Goal: Task Accomplishment & Management: Manage account settings

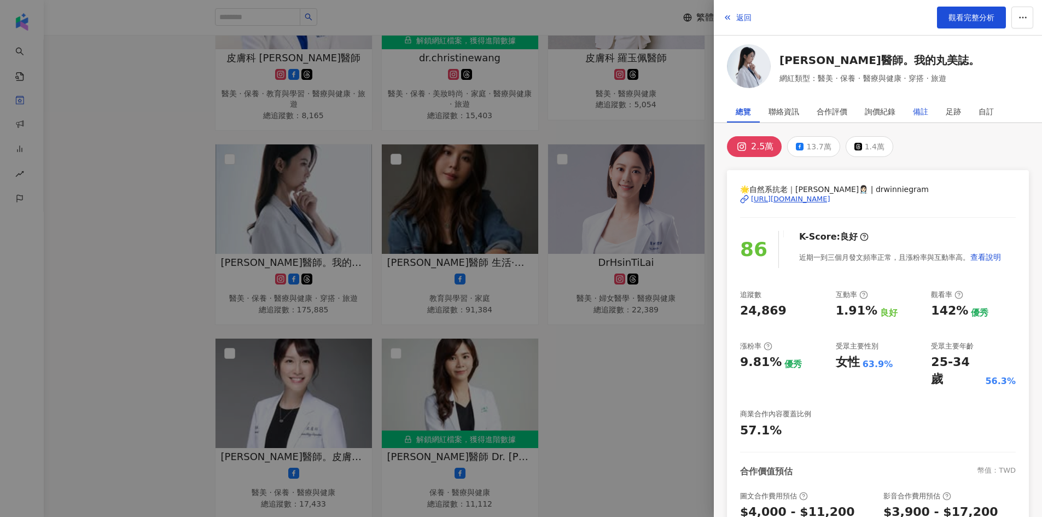
click at [925, 114] on div "備註" at bounding box center [920, 112] width 15 height 22
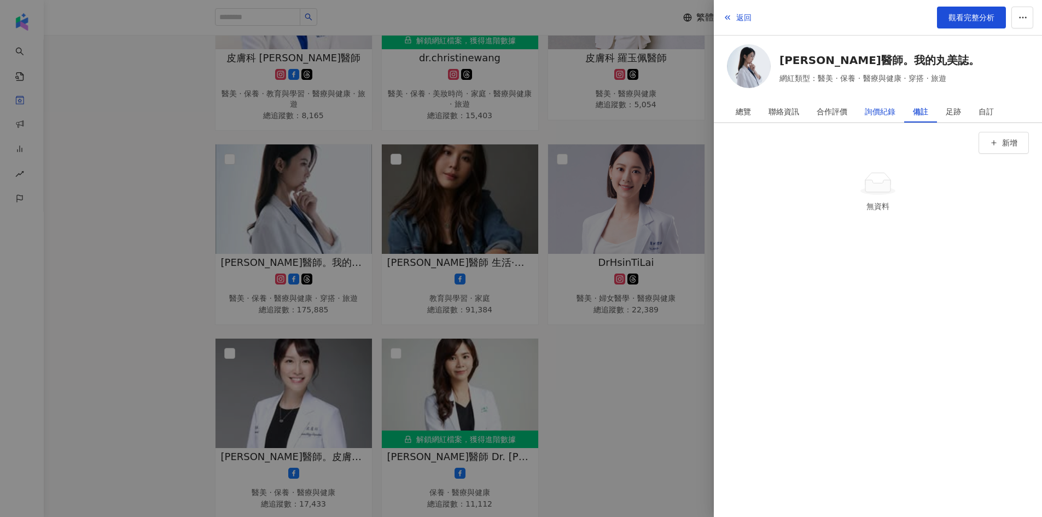
click at [882, 109] on div "詢價紀錄" at bounding box center [879, 112] width 31 height 22
click at [992, 139] on span "button" at bounding box center [994, 143] width 8 height 9
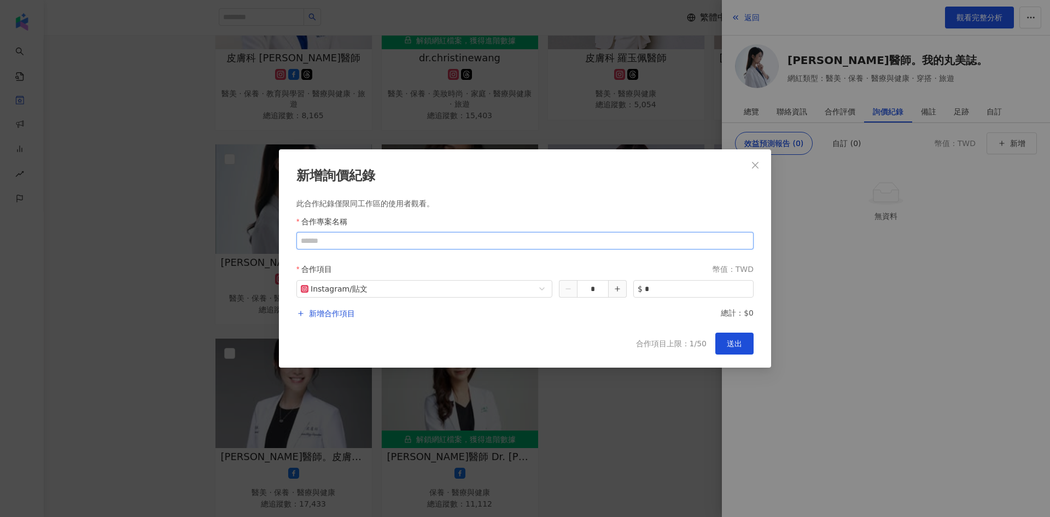
click at [435, 241] on input "收藏名稱" at bounding box center [524, 240] width 457 height 17
type input "**********"
click at [519, 323] on div "**********" at bounding box center [525, 258] width 492 height 218
click at [494, 288] on span "Instagram / 貼文" at bounding box center [424, 288] width 247 height 16
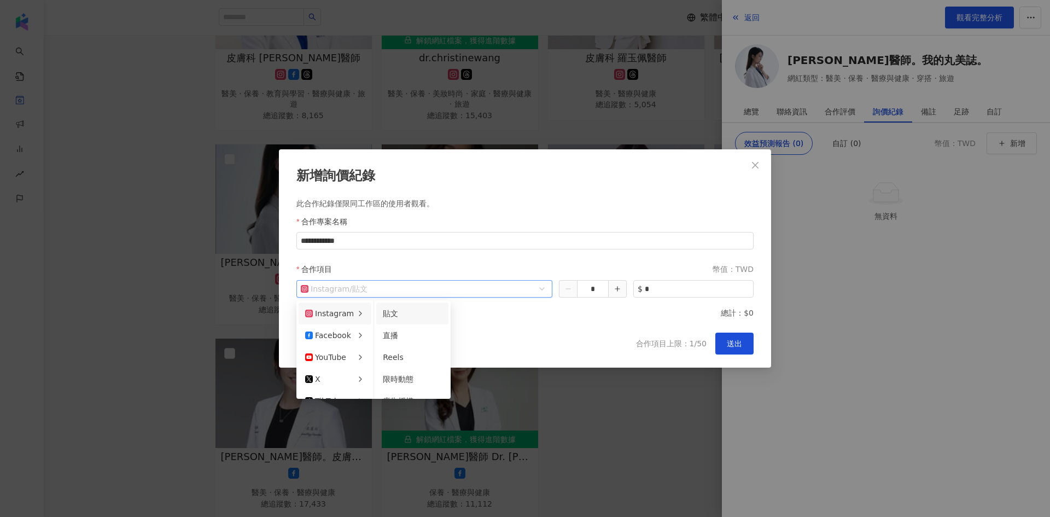
click at [502, 288] on span "Instagram / 貼文" at bounding box center [424, 288] width 247 height 16
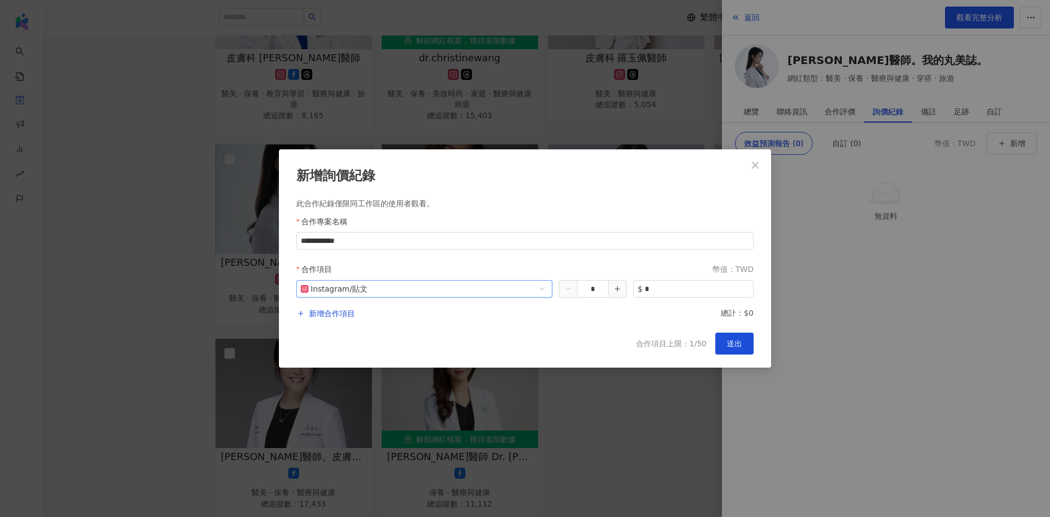
click at [622, 324] on div "**********" at bounding box center [525, 258] width 492 height 218
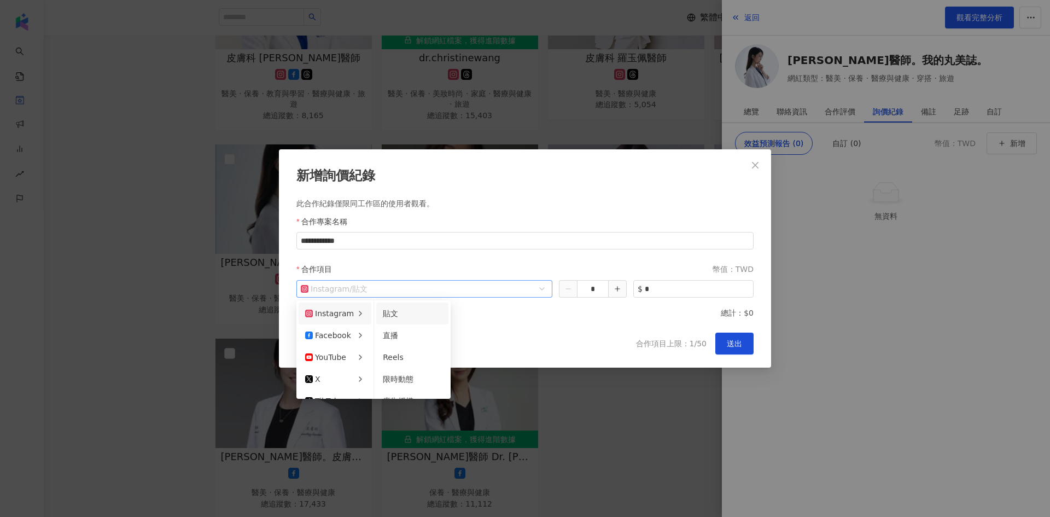
click at [362, 287] on span "貼文" at bounding box center [359, 288] width 15 height 9
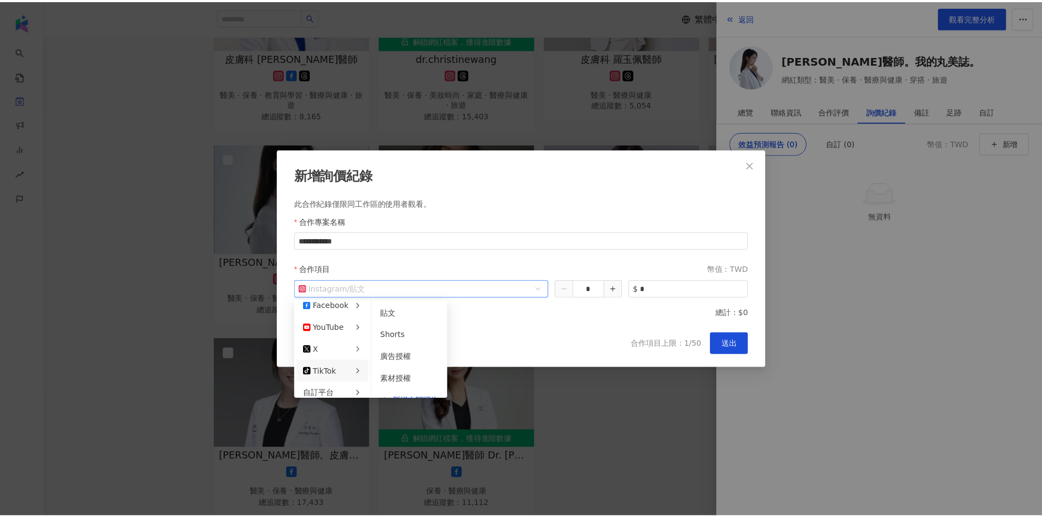
scroll to position [37, 0]
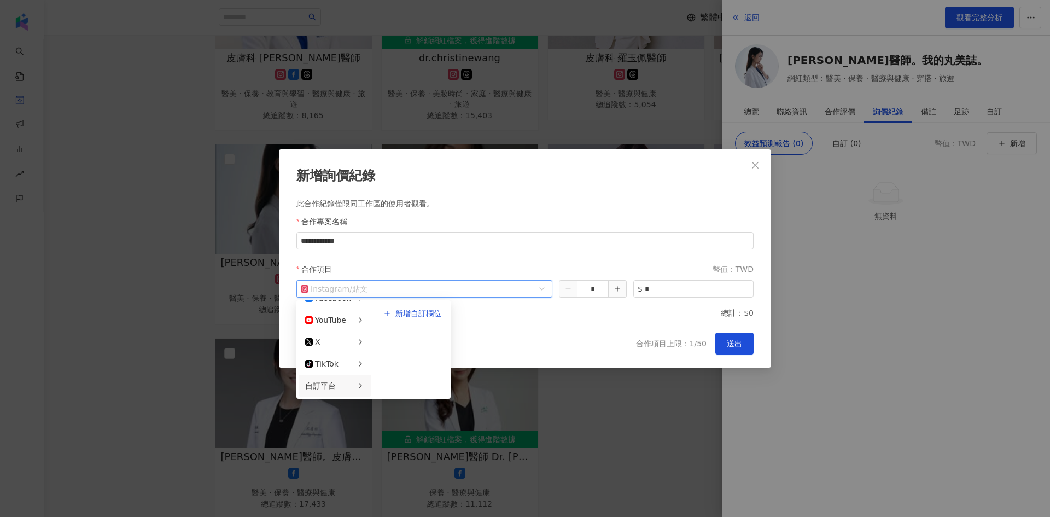
click at [352, 384] on li "自訂平台" at bounding box center [335, 386] width 73 height 22
click at [416, 312] on span "新增自訂欄位" at bounding box center [418, 313] width 46 height 8
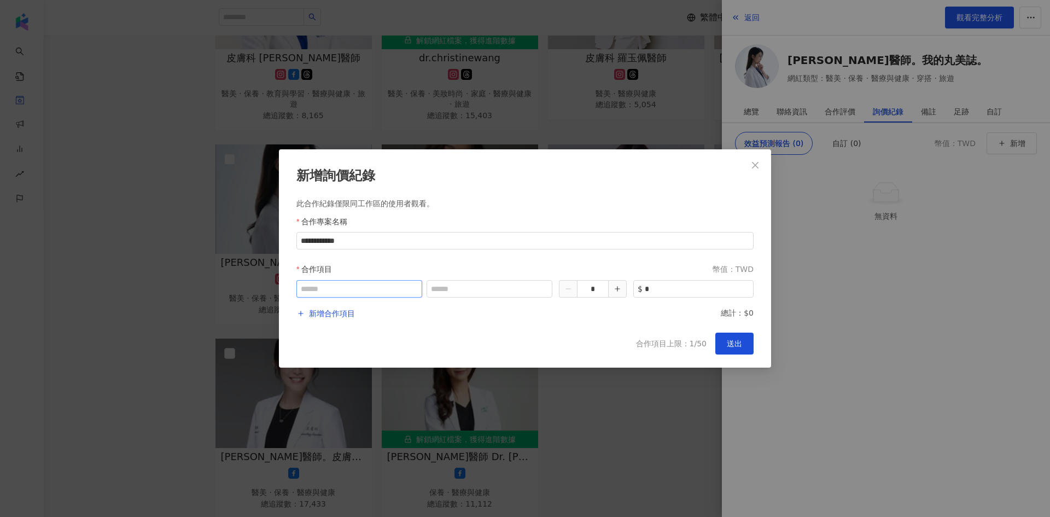
click at [371, 290] on input "text" at bounding box center [359, 288] width 126 height 17
type input "***"
drag, startPoint x: 381, startPoint y: 242, endPoint x: 325, endPoint y: 248, distance: 56.1
click at [325, 248] on input "**********" at bounding box center [524, 240] width 457 height 17
type input "********"
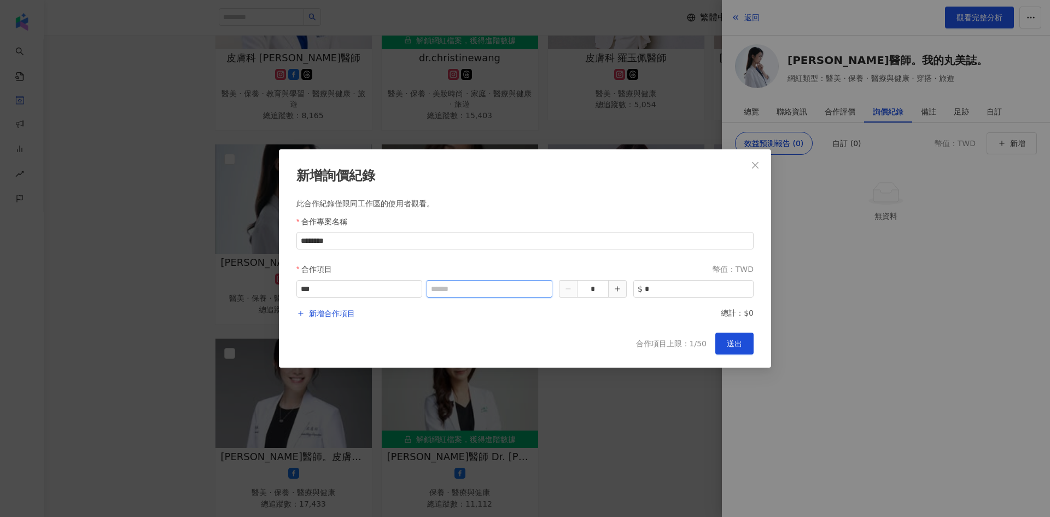
click at [468, 291] on input "text" at bounding box center [489, 288] width 126 height 17
drag, startPoint x: 356, startPoint y: 294, endPoint x: 252, endPoint y: 294, distance: 104.4
click at [252, 294] on div "新增詢價紀錄 此合作紀錄僅限同工作區的使用者觀看。 合作專案名稱 ******** 合作項目 幣值：TWD *** * $ * 新增合作項目 總計：$0 合作…" at bounding box center [525, 258] width 1050 height 517
click at [385, 288] on input "text" at bounding box center [359, 288] width 126 height 17
type input "***"
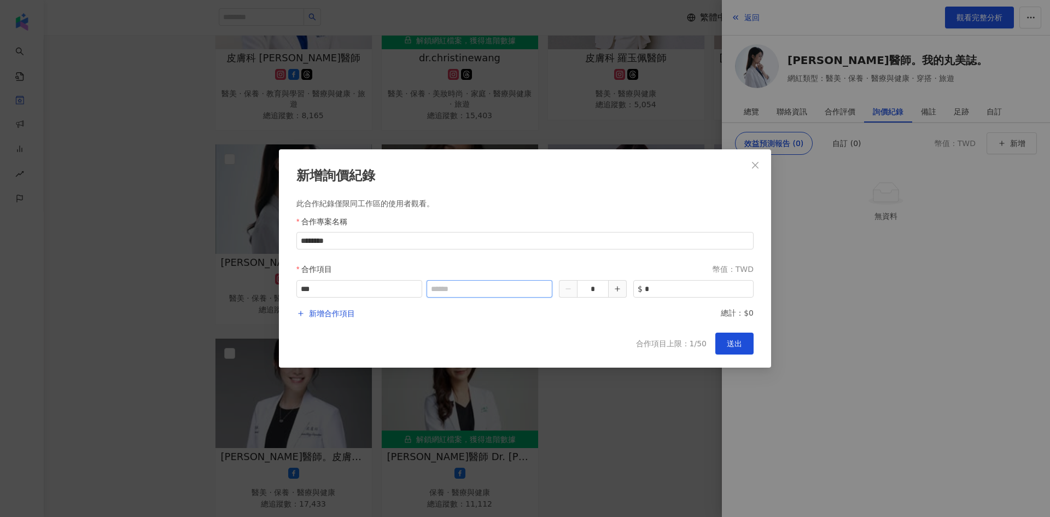
click at [450, 285] on input "text" at bounding box center [489, 288] width 126 height 17
type input "**"
click at [753, 167] on icon "close" at bounding box center [755, 164] width 7 height 7
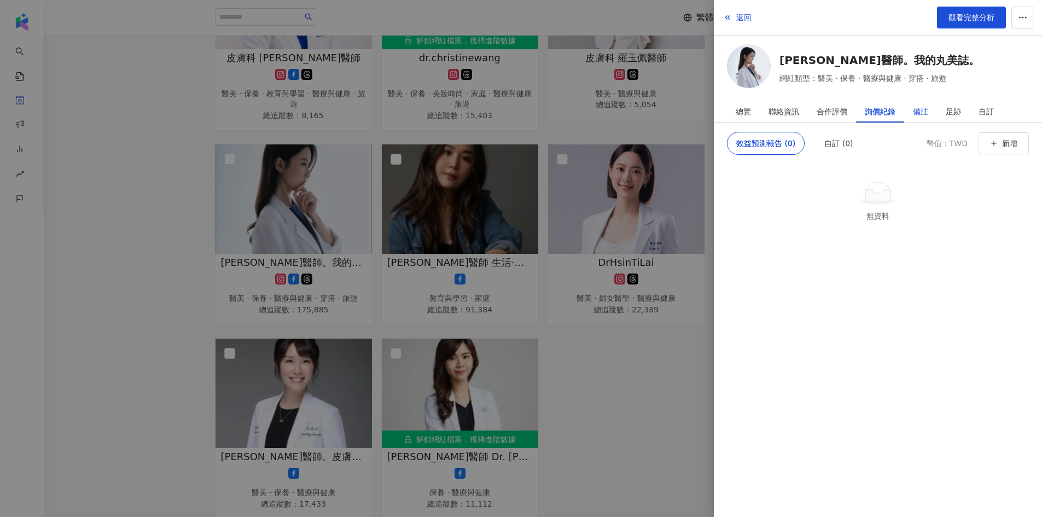
click at [925, 115] on div "備註" at bounding box center [920, 112] width 15 height 22
click at [956, 104] on div "足跡" at bounding box center [952, 112] width 15 height 22
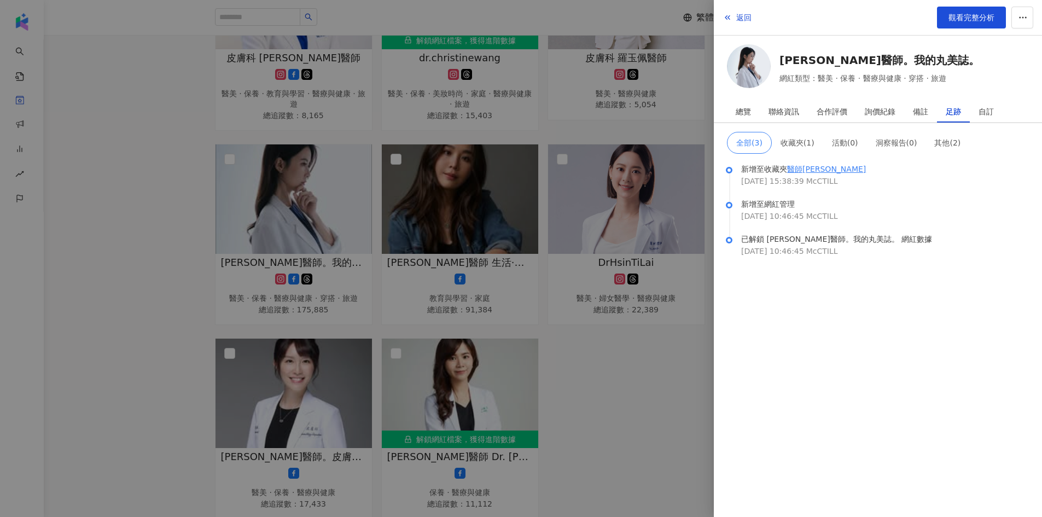
click at [952, 182] on div "2025/08/18 15:38:39 McCTILL" at bounding box center [885, 181] width 288 height 12
click at [952, 180] on div "2025/08/18 15:38:39 McCTILL" at bounding box center [885, 181] width 288 height 12
click at [954, 182] on div "2025/08/18 15:38:39 McCTILL" at bounding box center [885, 181] width 288 height 12
click at [786, 138] on span "收藏夾 ( 1 )" at bounding box center [797, 142] width 34 height 9
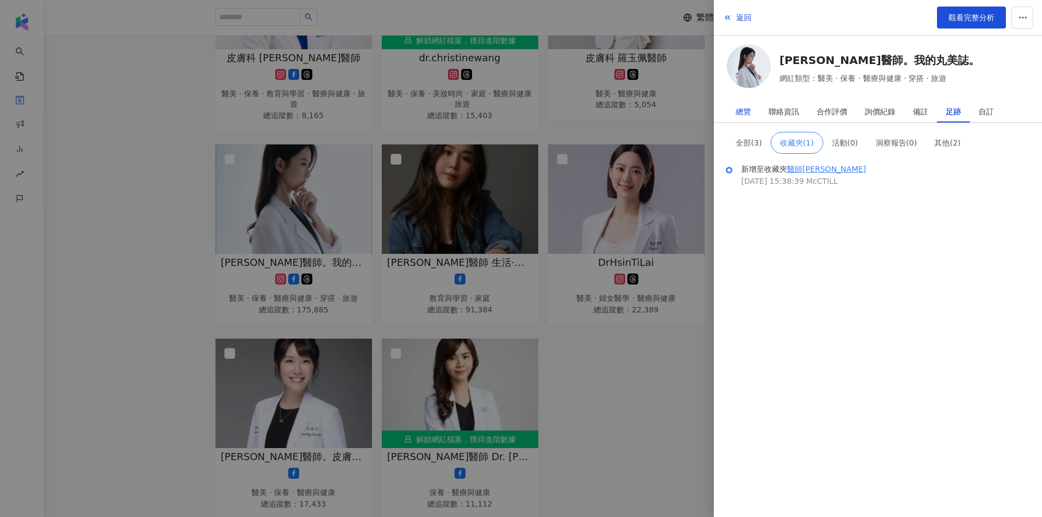
click at [747, 115] on div "總覽" at bounding box center [742, 112] width 15 height 22
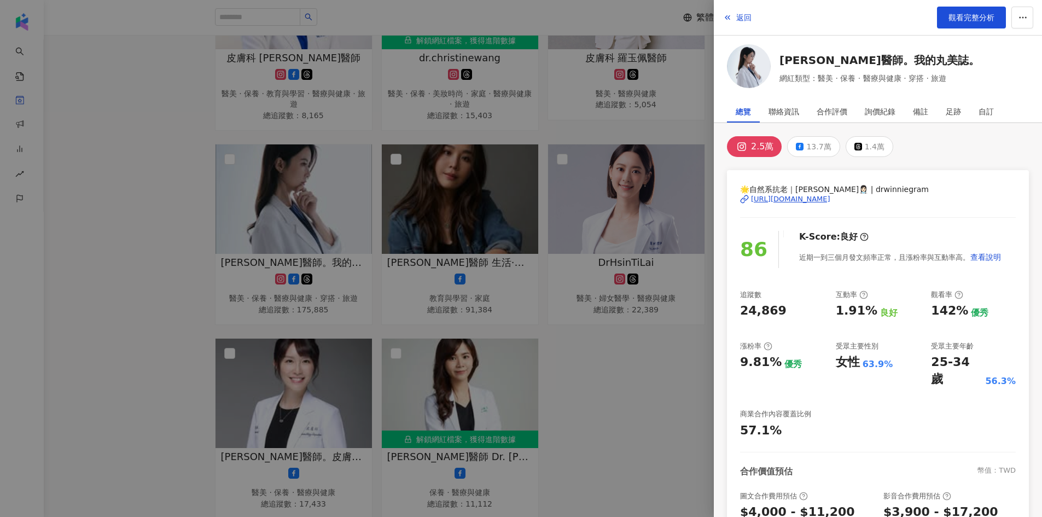
click at [625, 404] on div at bounding box center [521, 258] width 1042 height 517
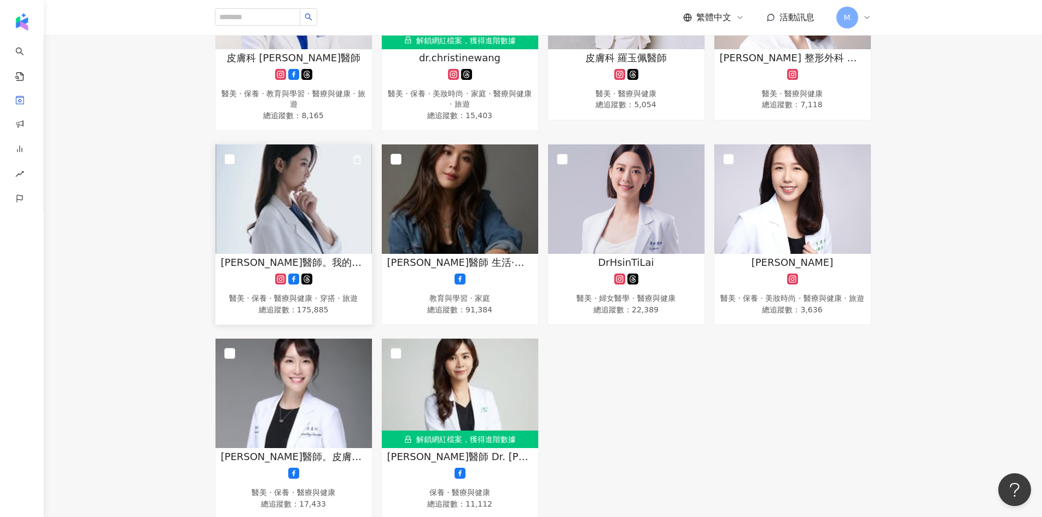
click at [296, 215] on img at bounding box center [293, 198] width 156 height 109
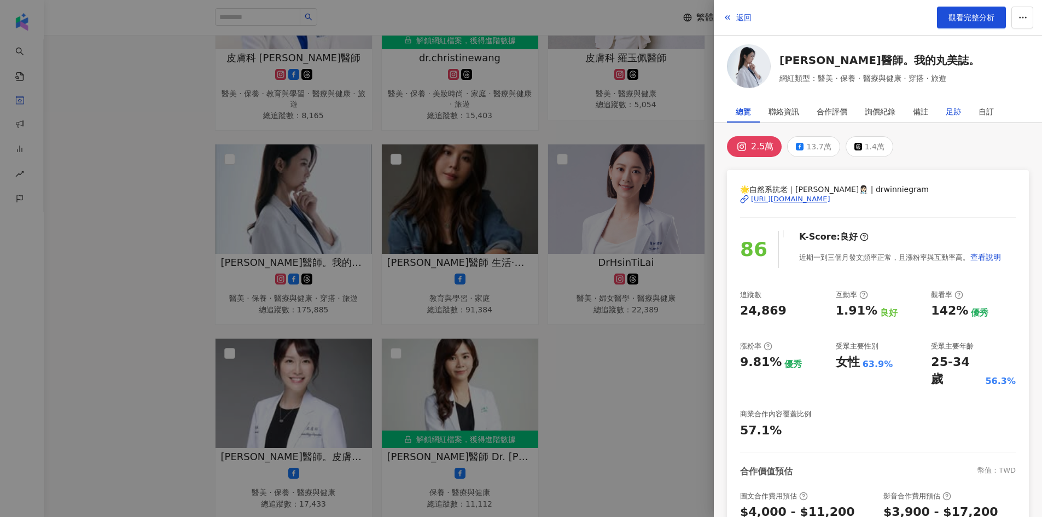
click at [949, 114] on div "足跡" at bounding box center [952, 112] width 15 height 22
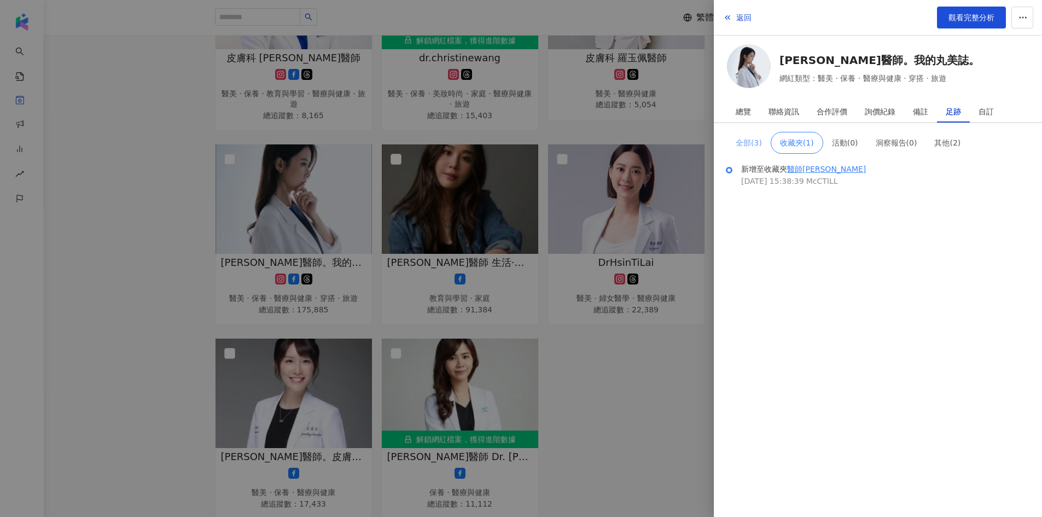
click at [749, 138] on span "全部 ( 3 )" at bounding box center [748, 142] width 26 height 9
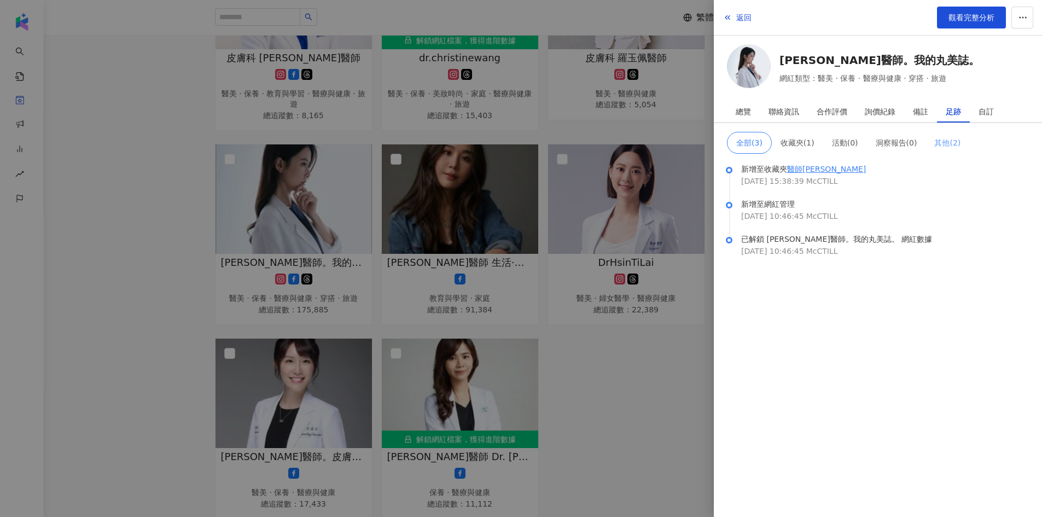
click at [941, 145] on span "其他 ( 2 )" at bounding box center [947, 142] width 26 height 9
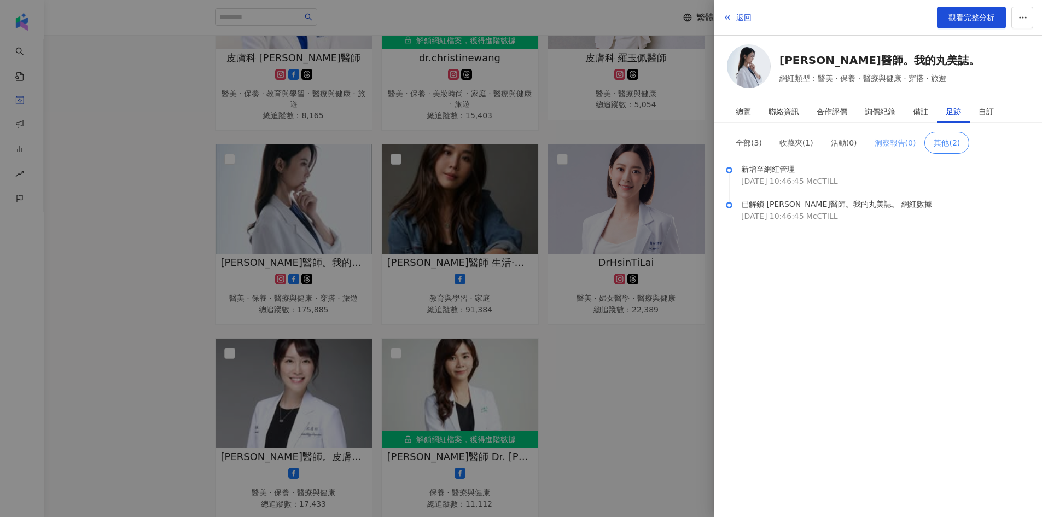
click at [896, 138] on span "洞察報告 ( 0 )" at bounding box center [895, 142] width 42 height 9
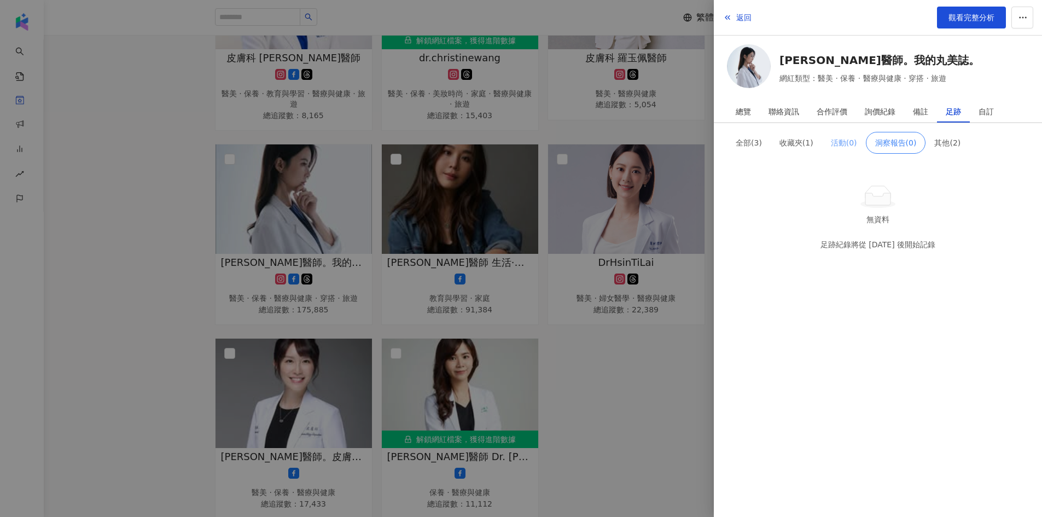
click at [843, 143] on span "活動 ( 0 )" at bounding box center [844, 142] width 26 height 9
click at [801, 140] on span "收藏夾 ( 1 )" at bounding box center [796, 142] width 34 height 9
click at [753, 144] on span "全部 ( 3 )" at bounding box center [748, 142] width 26 height 9
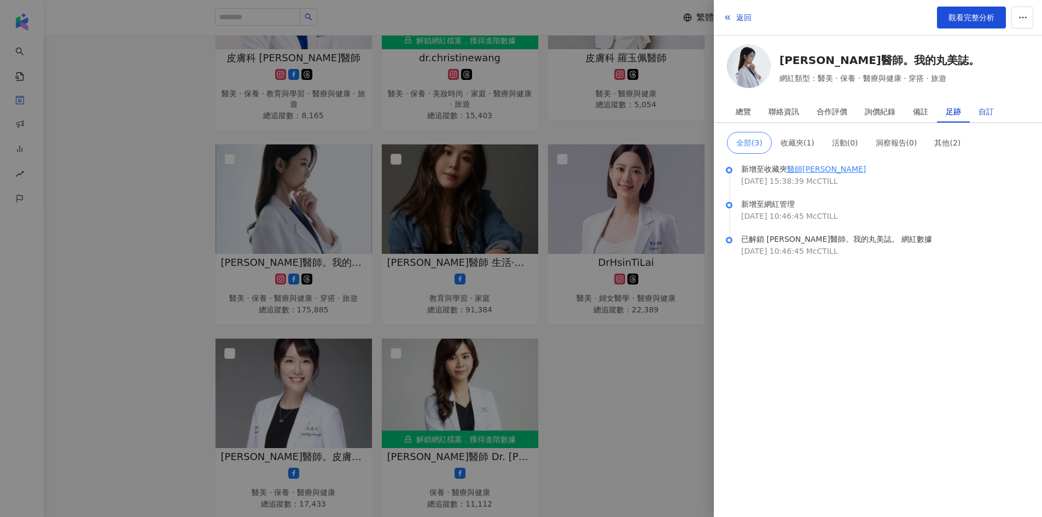
click at [979, 115] on div "自訂" at bounding box center [985, 112] width 15 height 22
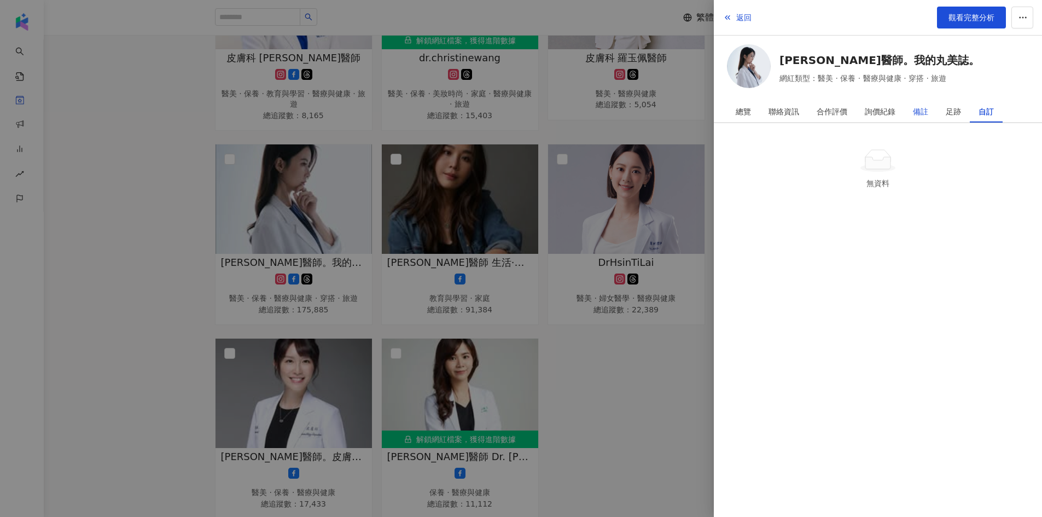
click at [919, 112] on div "備註" at bounding box center [920, 112] width 15 height 22
click at [1002, 143] on span "新增" at bounding box center [1009, 142] width 15 height 9
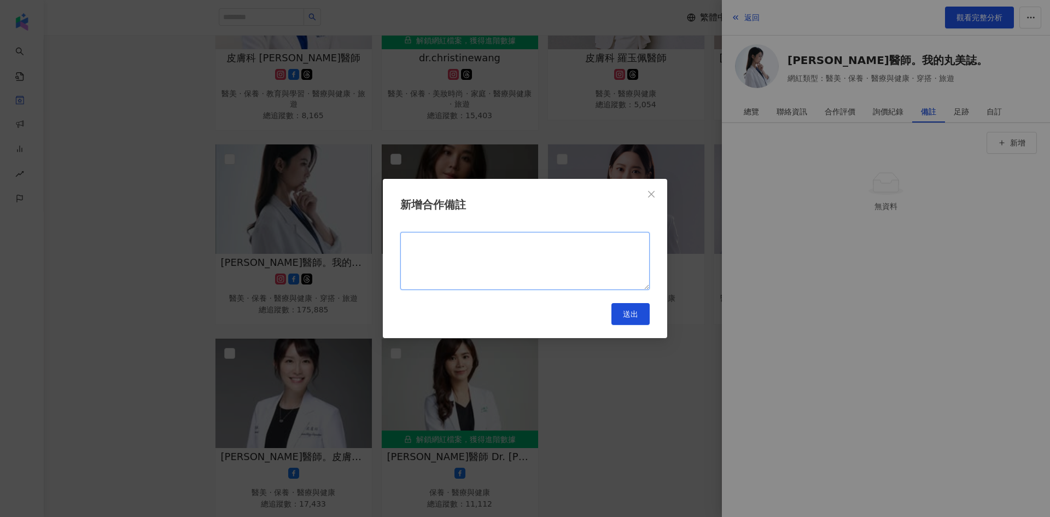
click at [573, 241] on textarea at bounding box center [524, 261] width 249 height 58
type textarea "**********"
click at [623, 312] on button "送出" at bounding box center [630, 314] width 38 height 22
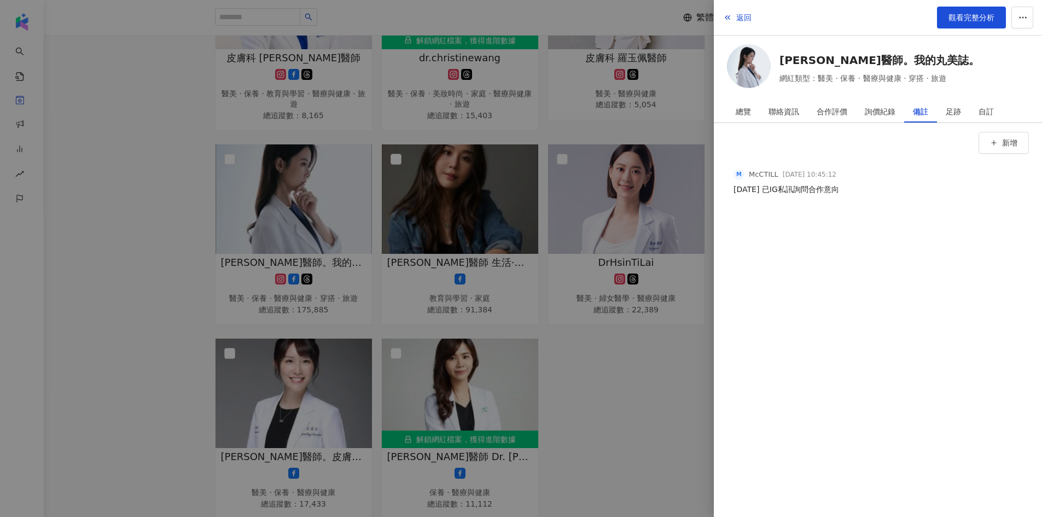
click at [153, 231] on div at bounding box center [521, 258] width 1042 height 517
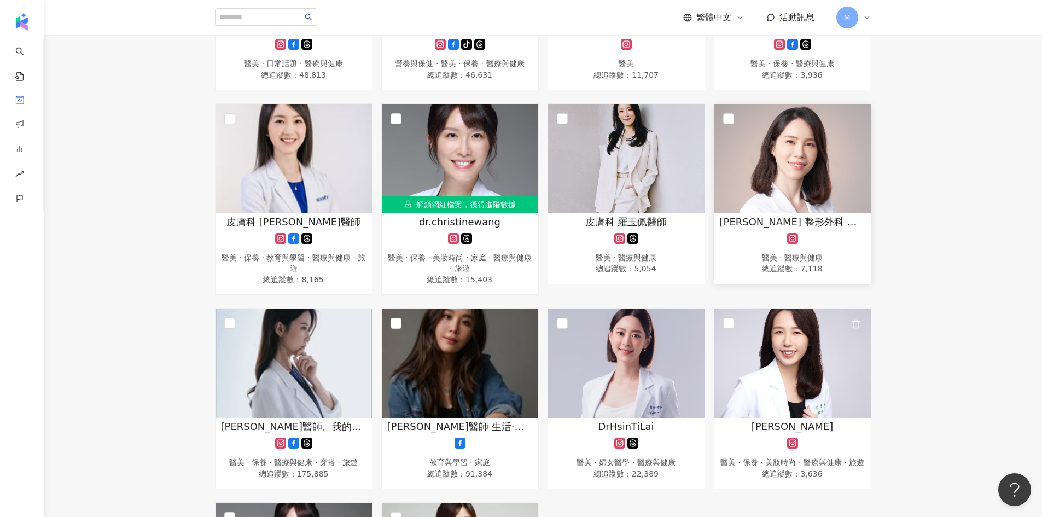
scroll to position [0, 0]
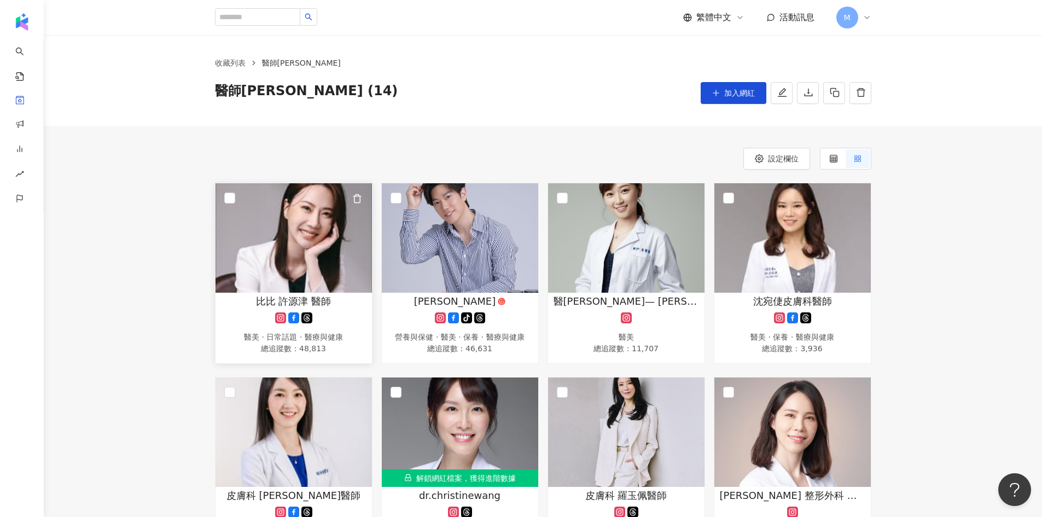
click at [289, 268] on img at bounding box center [293, 237] width 156 height 109
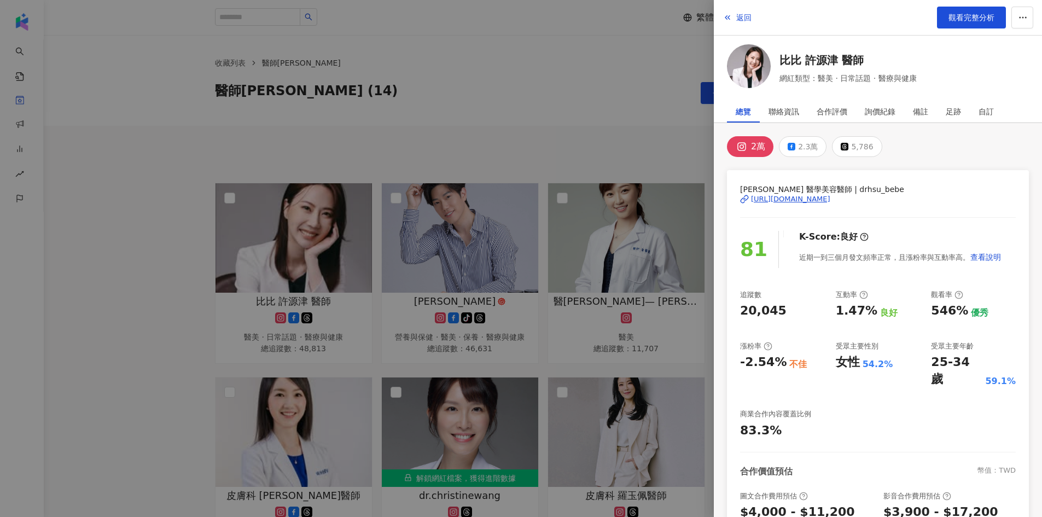
click at [812, 198] on div "https://www.instagram.com/drhsu_bebe/" at bounding box center [790, 199] width 79 height 10
click at [564, 117] on div at bounding box center [521, 258] width 1042 height 517
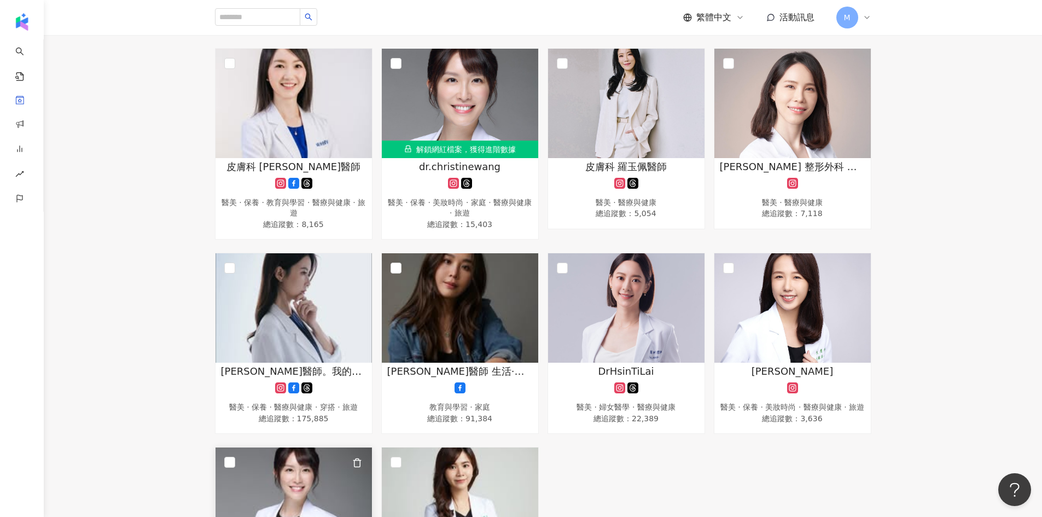
scroll to position [328, 0]
click at [508, 203] on div "醫美 · 保養 · 美妝時尚 · 家庭 · 醫療與健康 · 旅遊" at bounding box center [459, 208] width 145 height 21
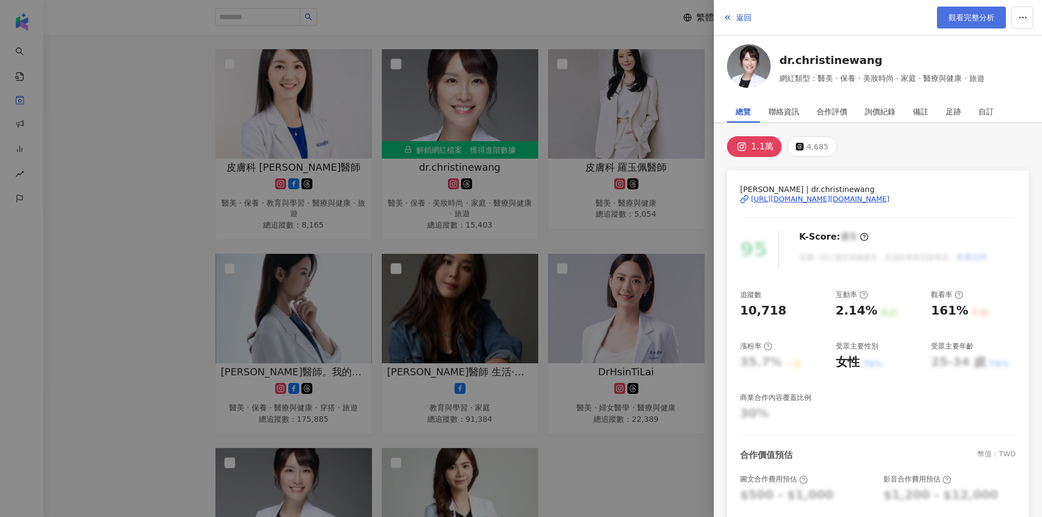
click at [972, 18] on span "觀看完整分析" at bounding box center [971, 17] width 46 height 9
click at [636, 241] on div at bounding box center [521, 258] width 1042 height 517
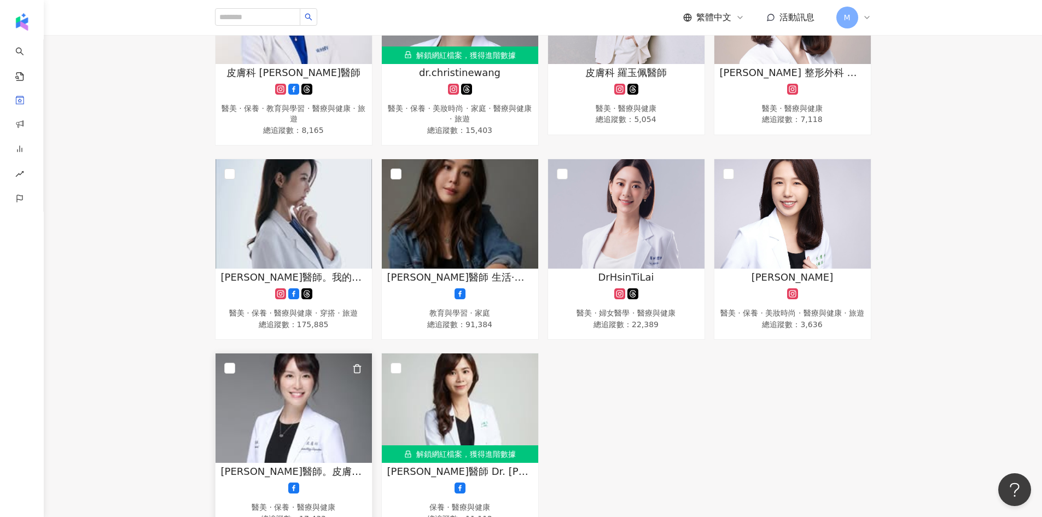
scroll to position [437, 0]
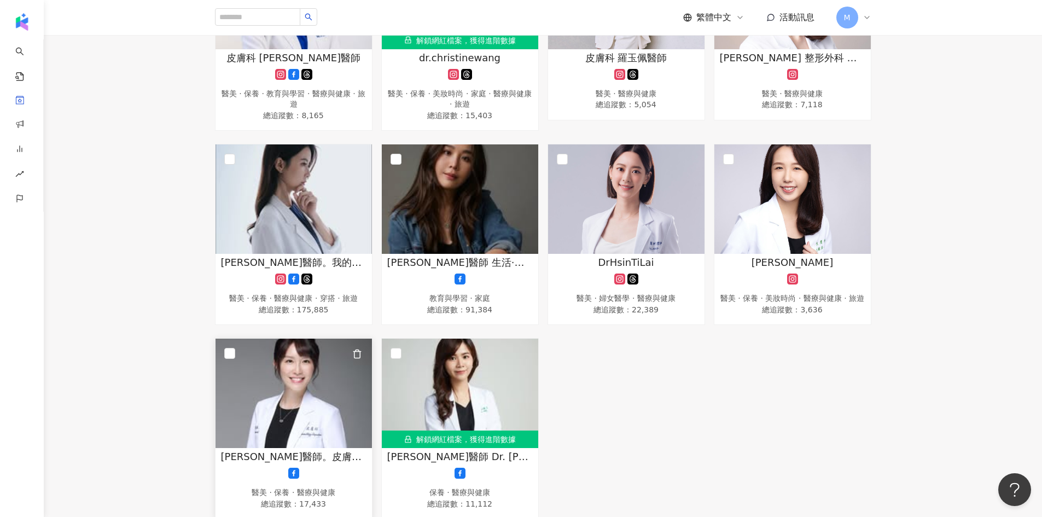
click at [333, 448] on img at bounding box center [293, 392] width 156 height 109
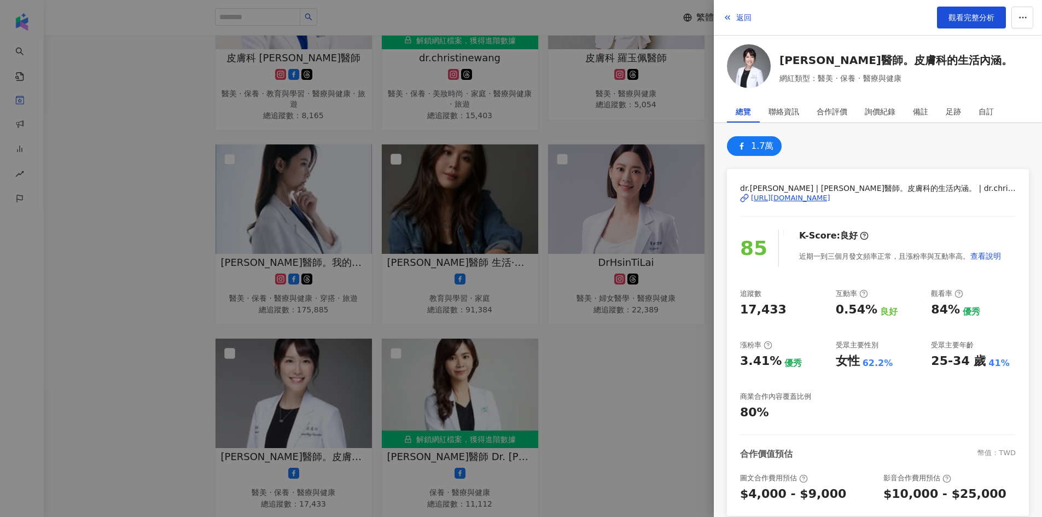
click at [830, 194] on div "https://www.facebook.com/111440844015963" at bounding box center [790, 198] width 79 height 10
click at [919, 114] on div "備註" at bounding box center [920, 112] width 15 height 22
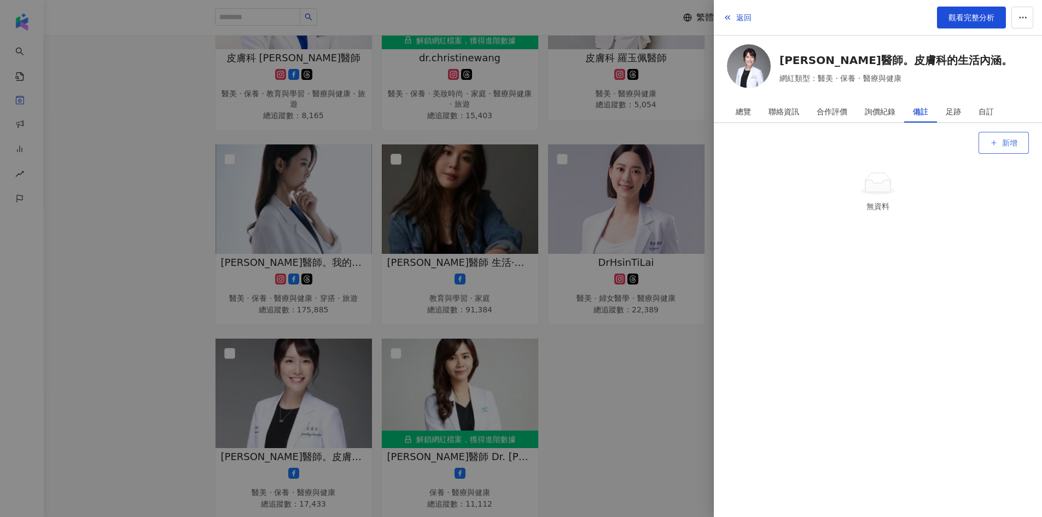
click at [995, 140] on icon "button" at bounding box center [994, 143] width 8 height 8
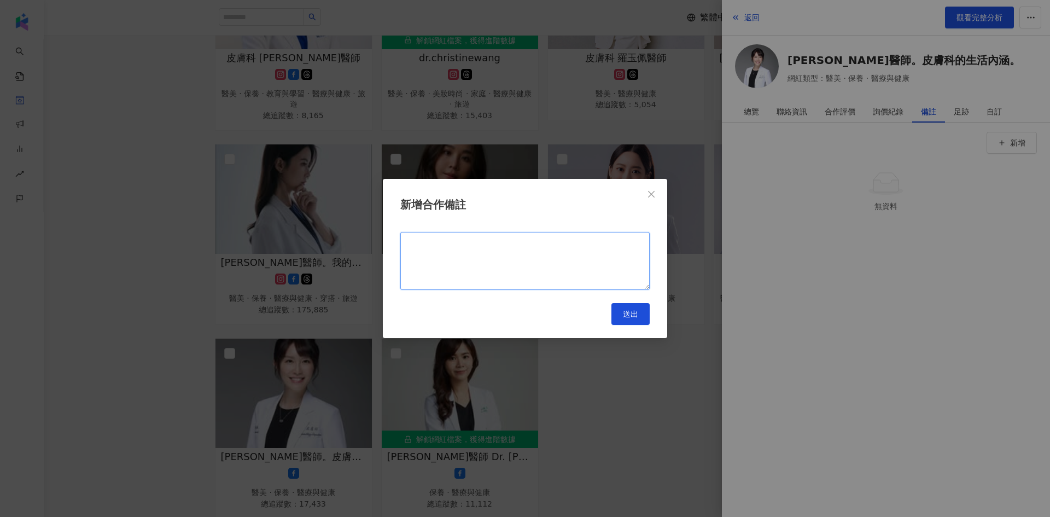
click at [477, 253] on textarea at bounding box center [524, 261] width 249 height 58
type textarea "**********"
click at [625, 307] on button "送出" at bounding box center [630, 314] width 38 height 22
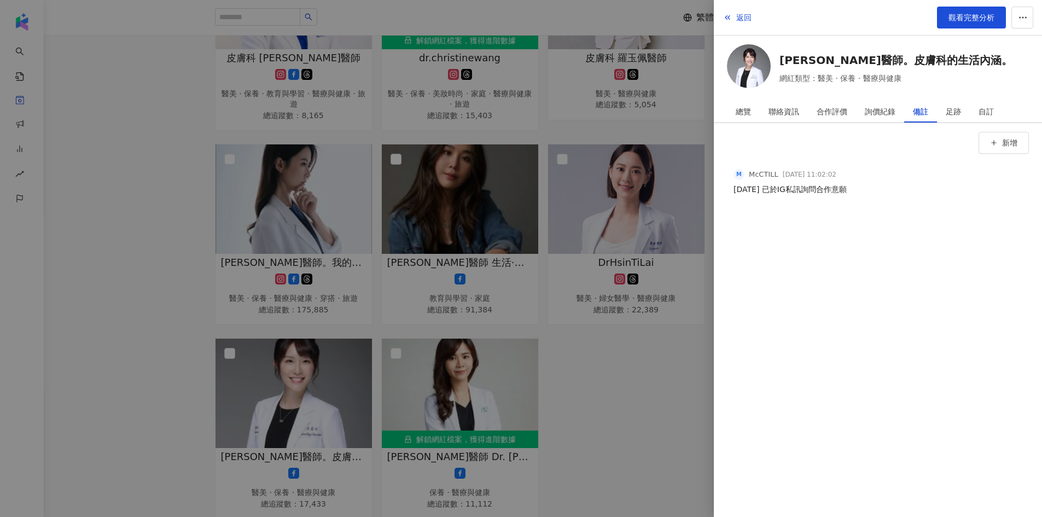
click at [631, 368] on div at bounding box center [521, 258] width 1042 height 517
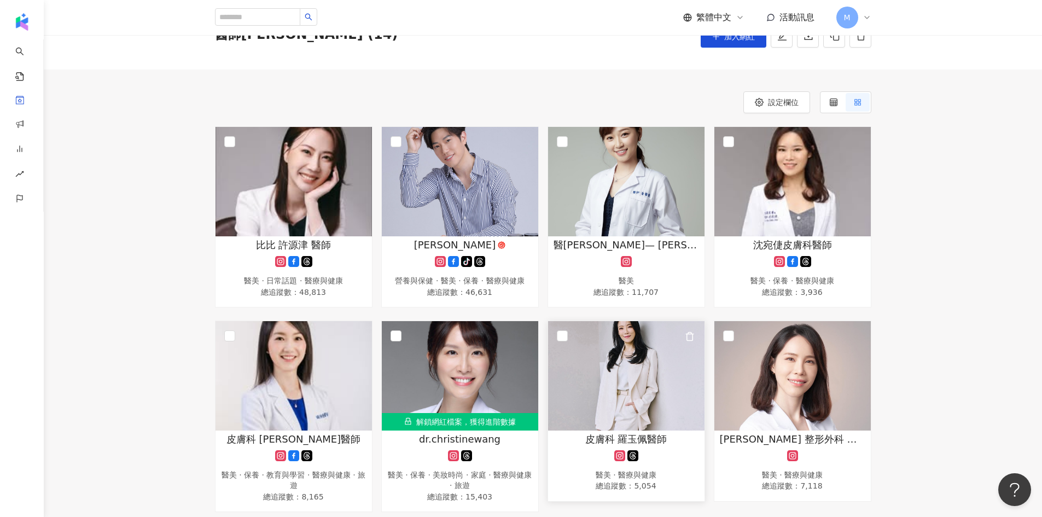
scroll to position [55, 0]
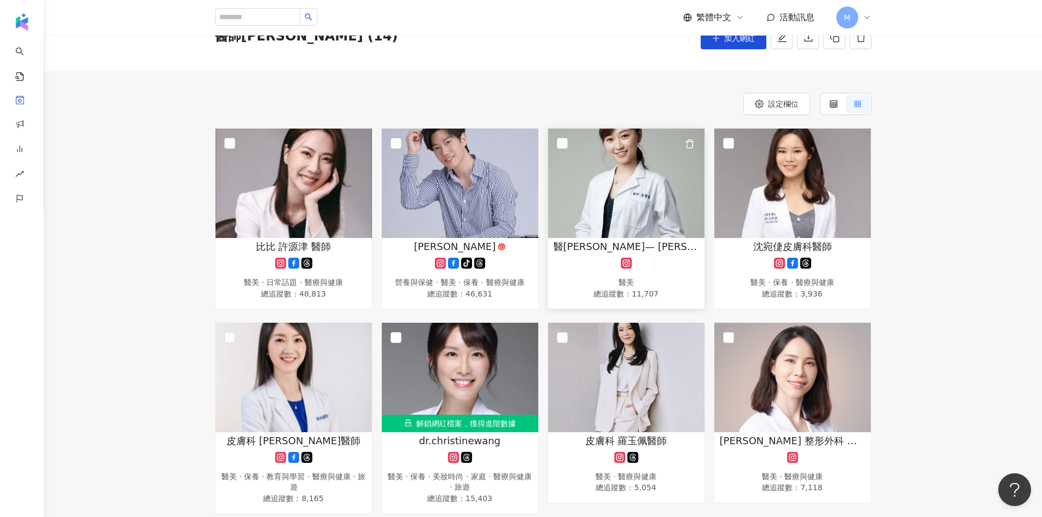
click at [628, 229] on img at bounding box center [626, 182] width 156 height 109
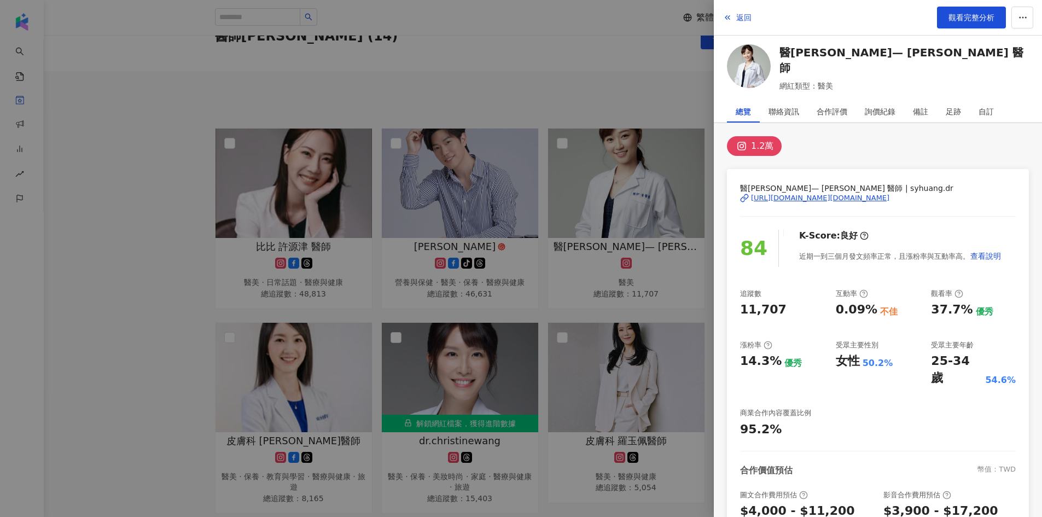
click at [815, 196] on div "https://www.instagram.com/syhuang.dr/" at bounding box center [820, 198] width 138 height 10
drag, startPoint x: 926, startPoint y: 111, endPoint x: 939, endPoint y: 118, distance: 15.4
click at [926, 110] on div "備註" at bounding box center [920, 112] width 15 height 22
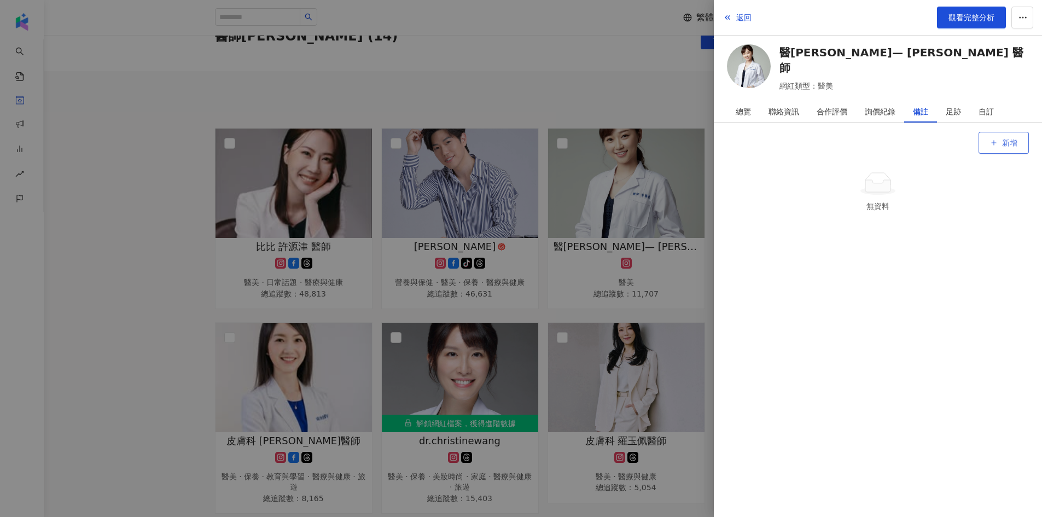
click at [1001, 143] on button "新增" at bounding box center [1003, 143] width 50 height 22
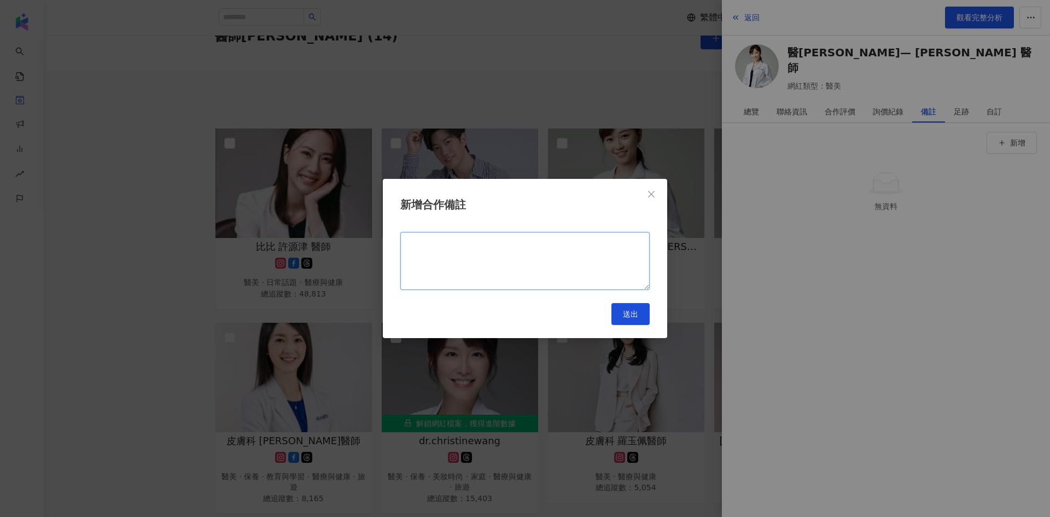
click at [472, 254] on textarea at bounding box center [524, 261] width 249 height 58
type textarea "**********"
click at [639, 319] on button "送出" at bounding box center [630, 314] width 38 height 22
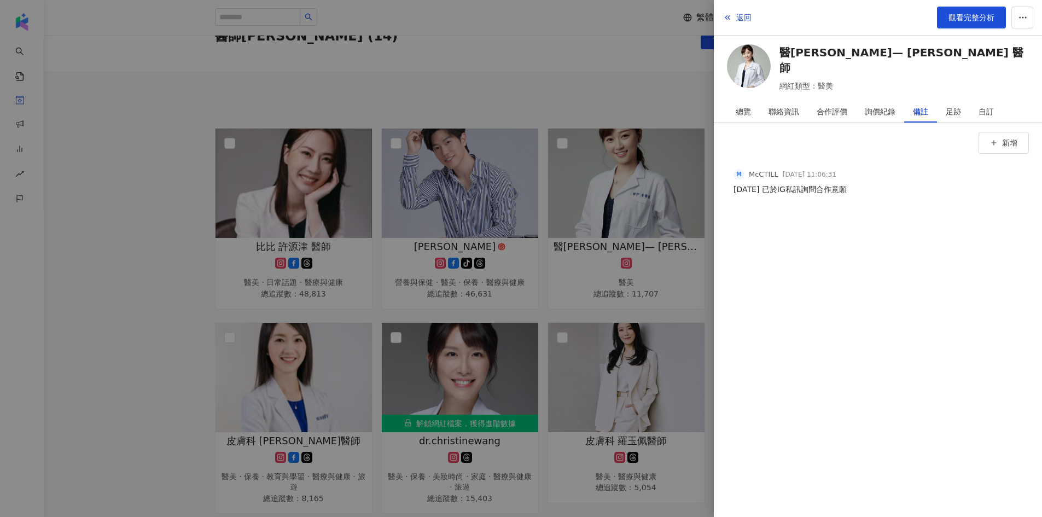
click at [627, 79] on div at bounding box center [521, 258] width 1042 height 517
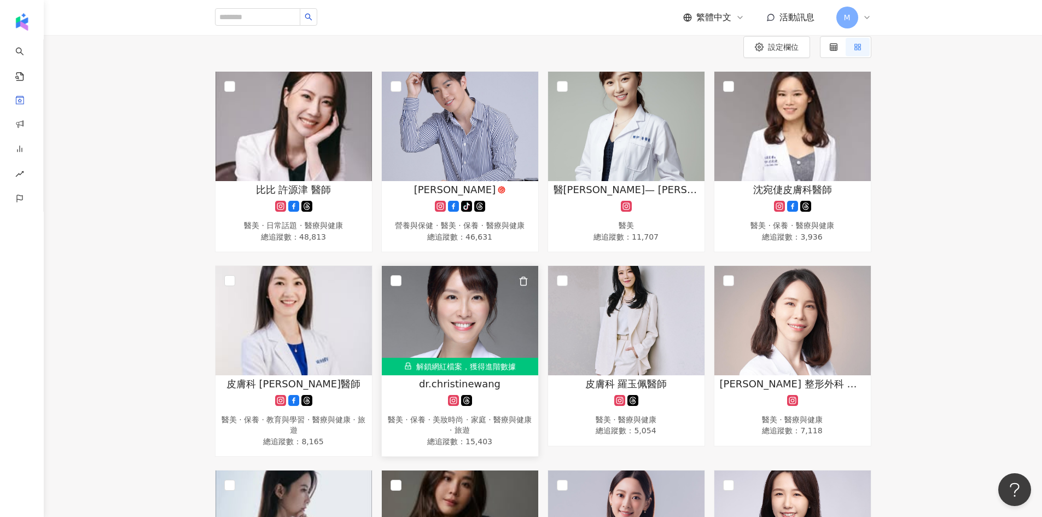
scroll to position [164, 0]
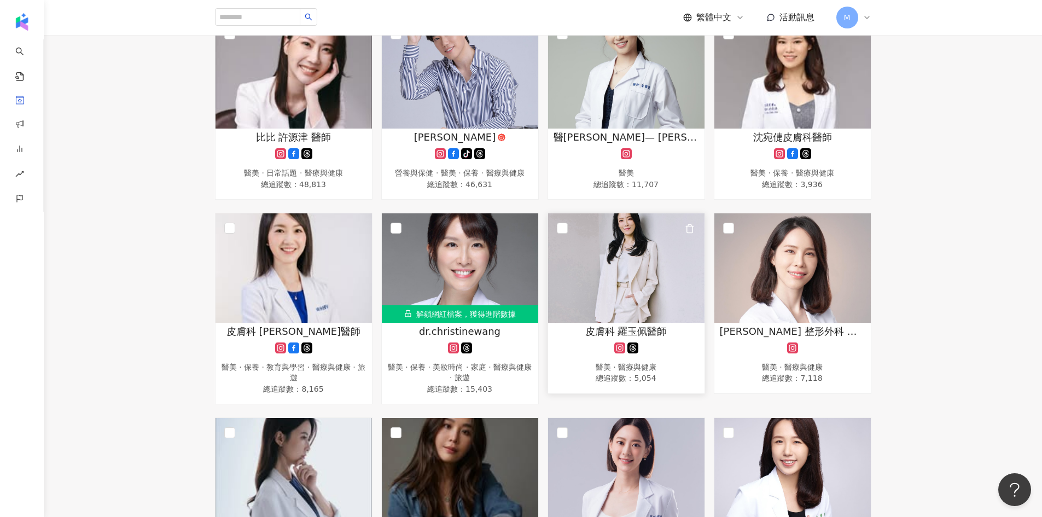
click at [611, 268] on img at bounding box center [626, 267] width 156 height 109
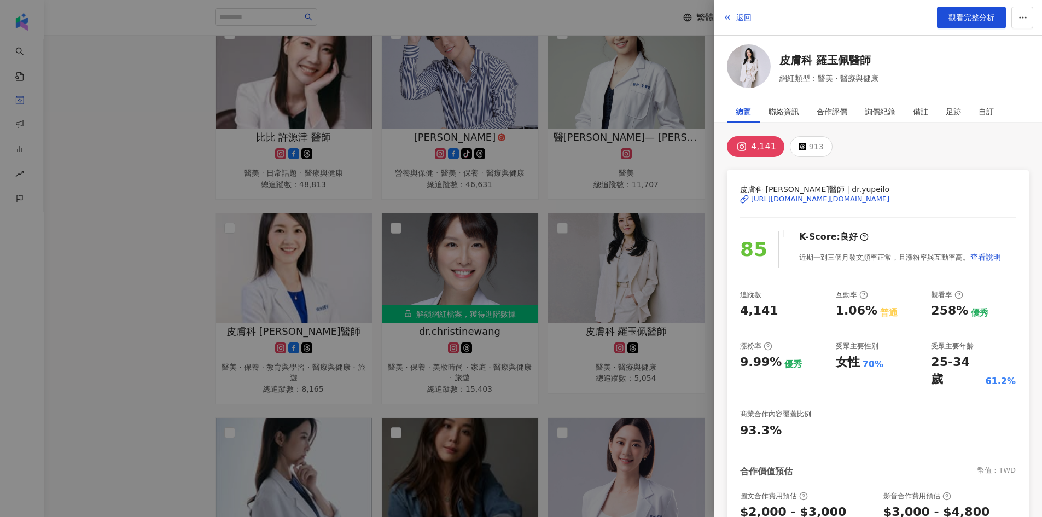
click at [691, 209] on div at bounding box center [521, 258] width 1042 height 517
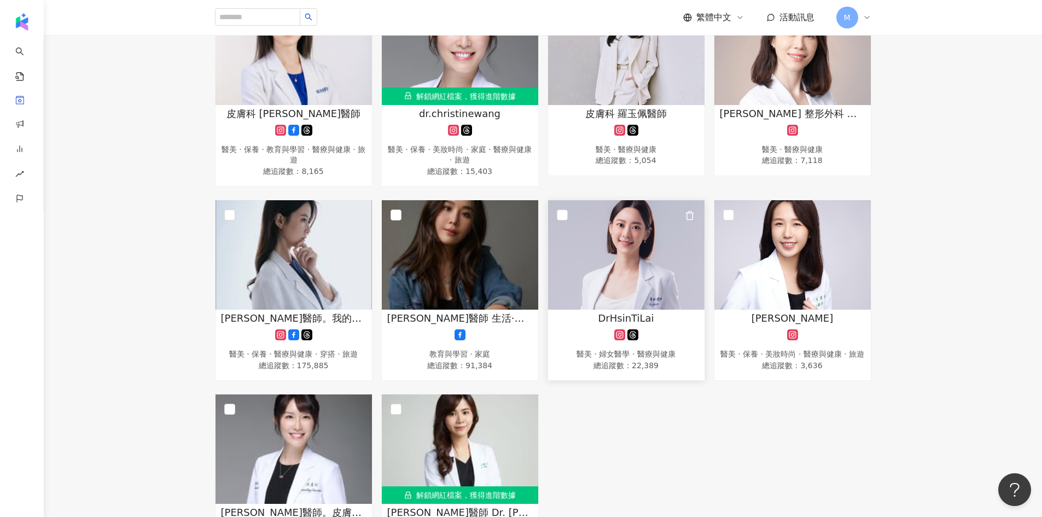
scroll to position [383, 0]
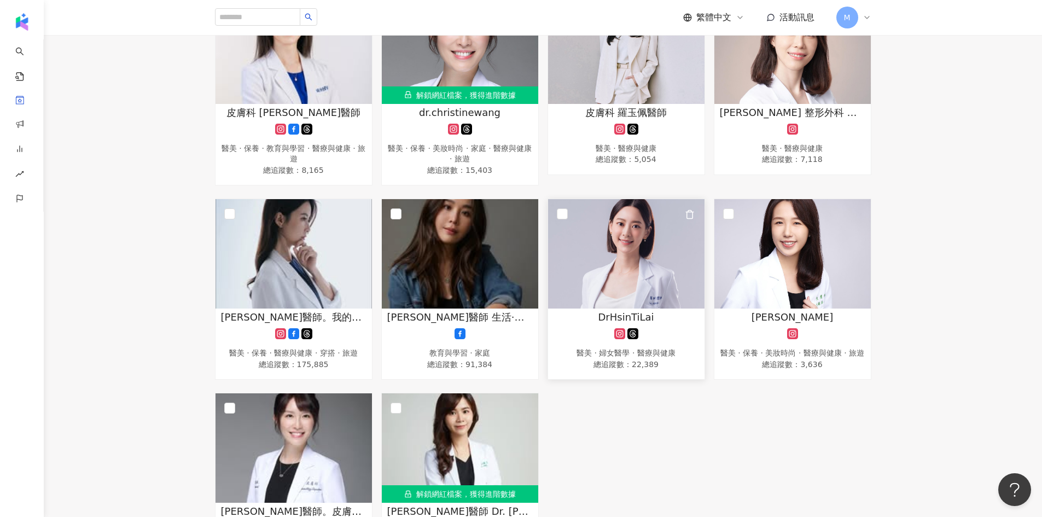
click at [646, 285] on img at bounding box center [626, 253] width 156 height 109
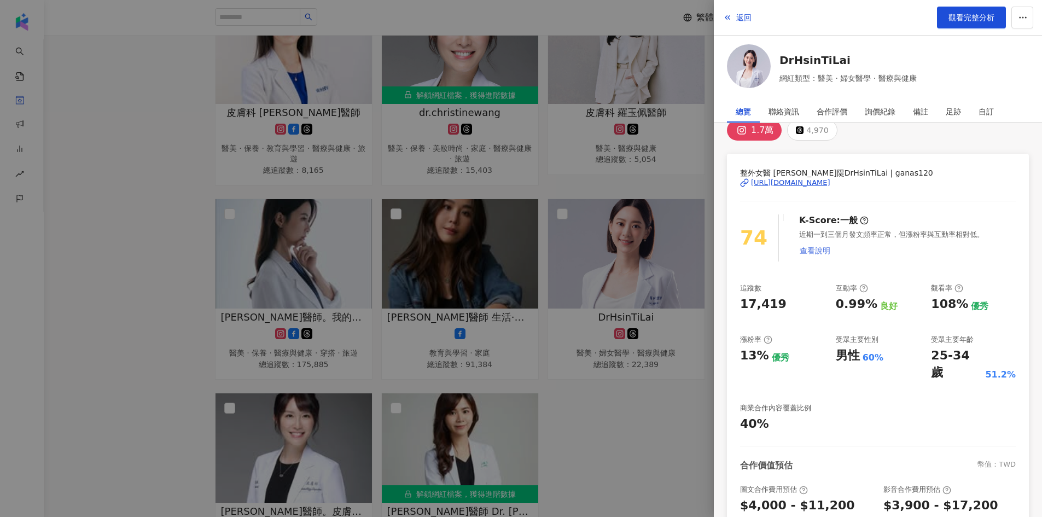
scroll to position [0, 0]
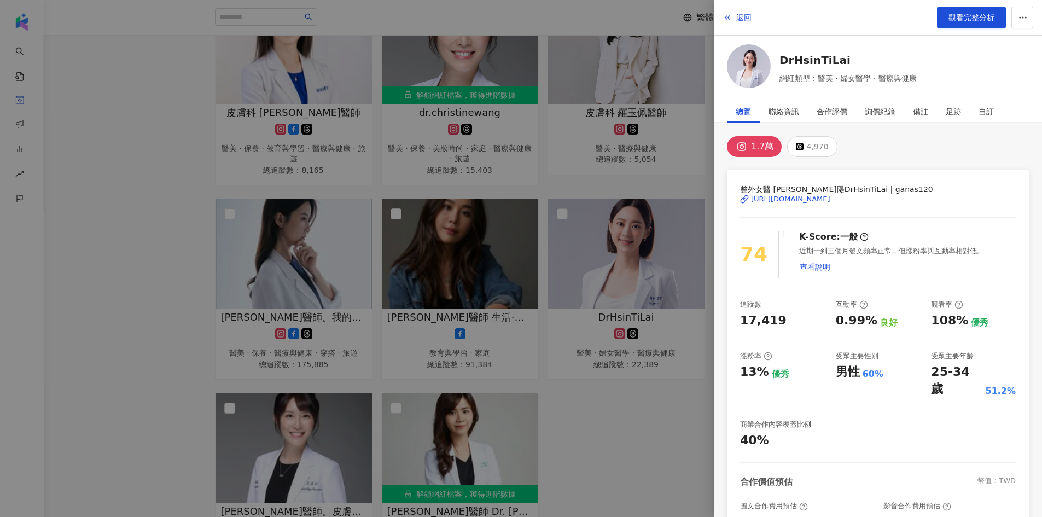
click at [806, 198] on div "https://www.instagram.com/ganas120/" at bounding box center [790, 199] width 79 height 10
click at [624, 418] on div at bounding box center [521, 258] width 1042 height 517
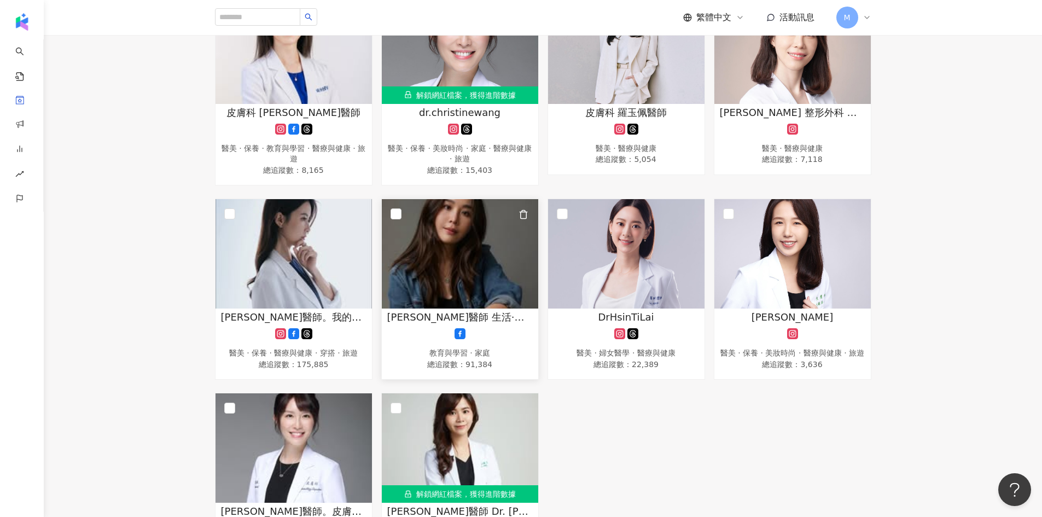
click at [472, 296] on img at bounding box center [460, 253] width 156 height 109
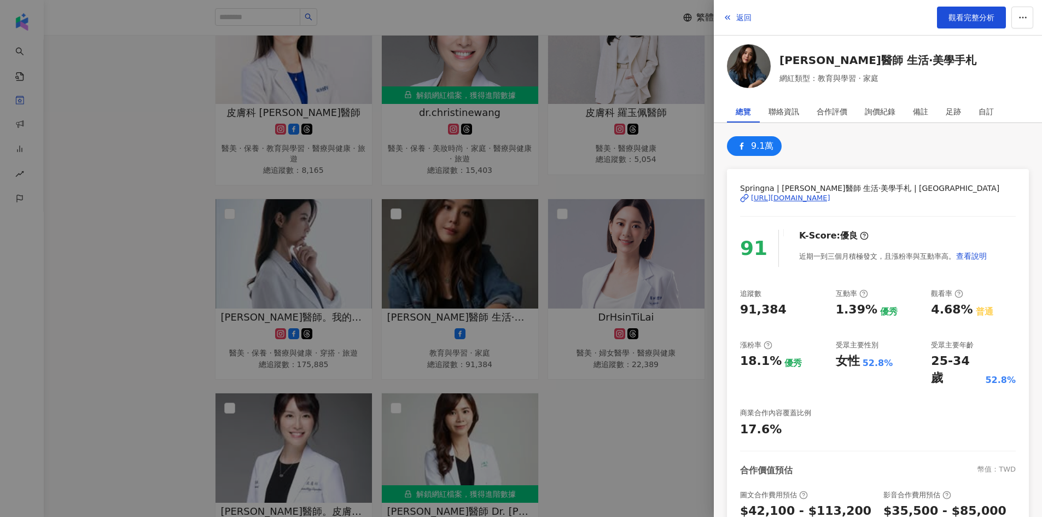
click at [769, 193] on div "https://www.facebook.com/533297036762055" at bounding box center [790, 198] width 79 height 10
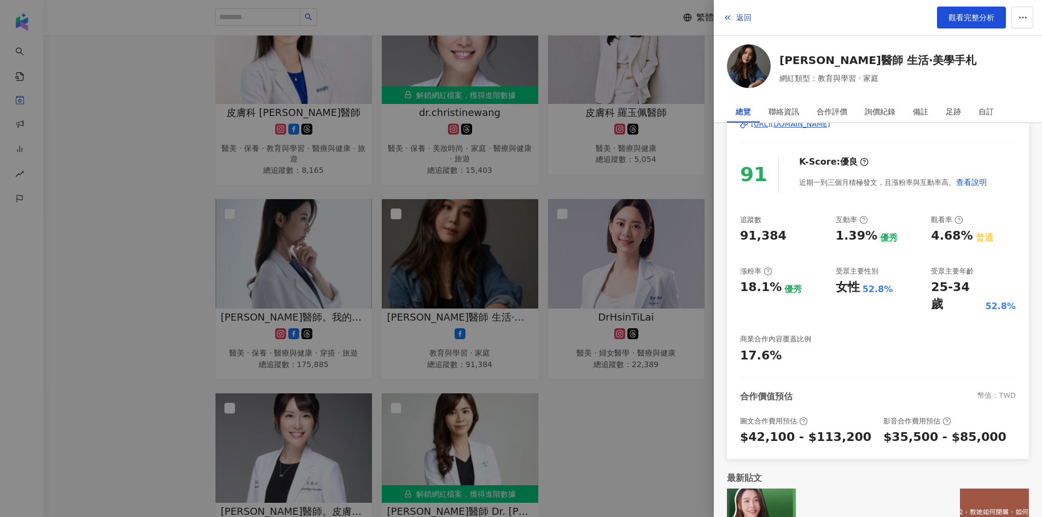
scroll to position [55, 0]
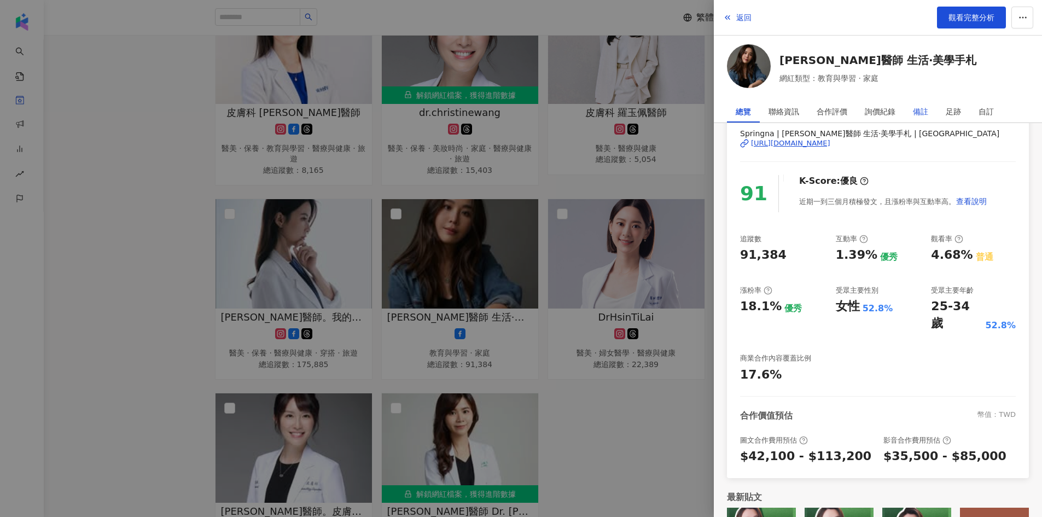
click at [926, 107] on div "備註" at bounding box center [920, 112] width 15 height 22
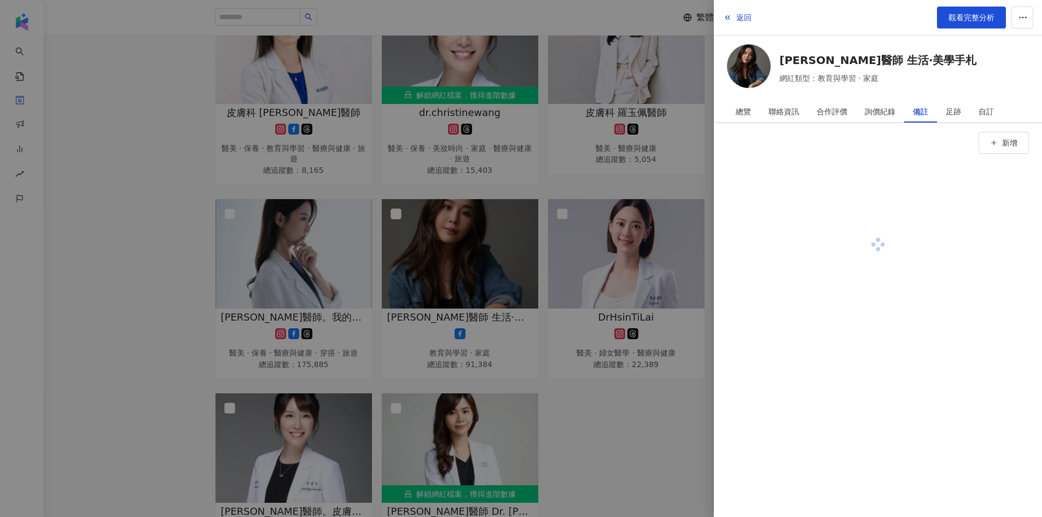
scroll to position [0, 0]
click at [981, 138] on button "新增" at bounding box center [1003, 143] width 50 height 22
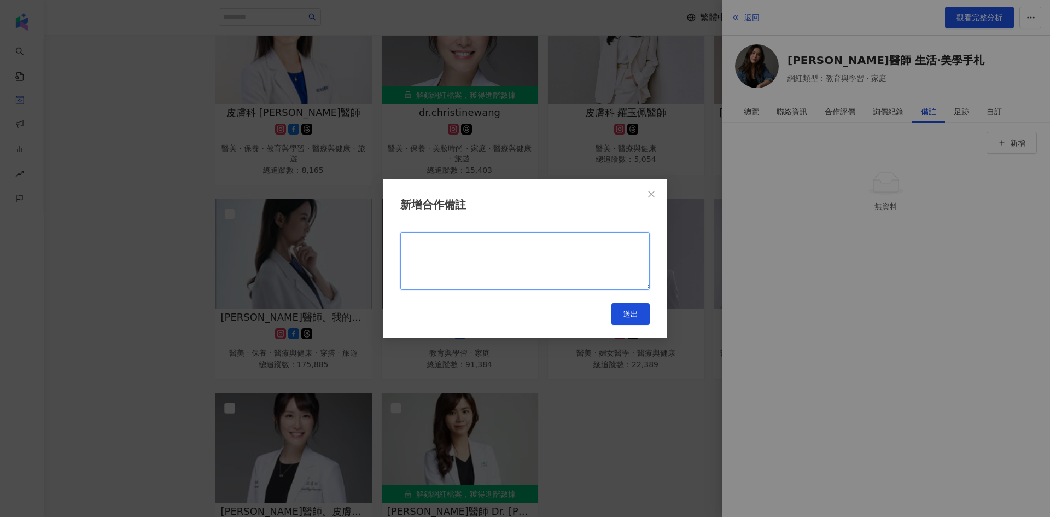
click at [604, 243] on textarea at bounding box center [524, 261] width 249 height 58
type textarea "**********"
click at [627, 314] on span "送出" at bounding box center [630, 313] width 15 height 9
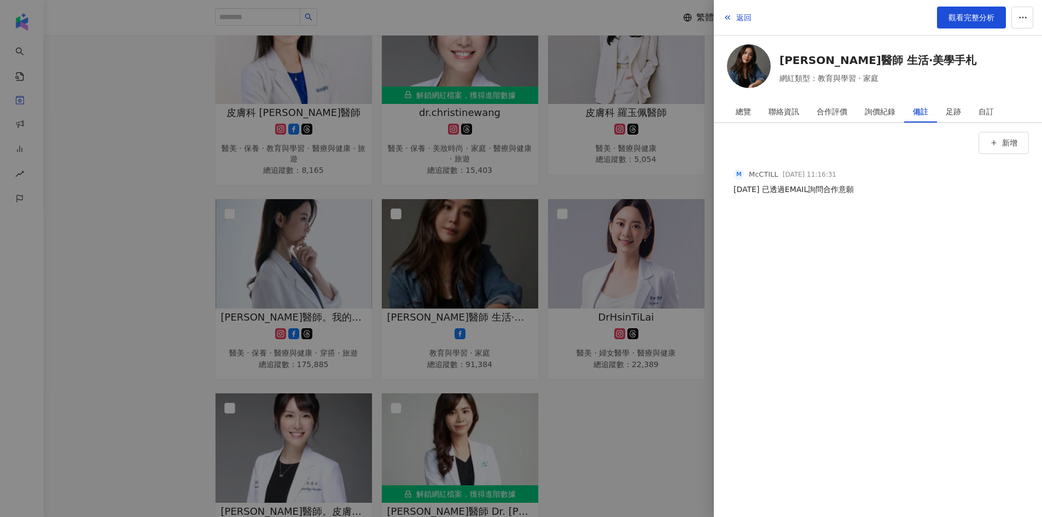
drag, startPoint x: 144, startPoint y: 145, endPoint x: 151, endPoint y: 151, distance: 9.3
click at [147, 143] on div at bounding box center [521, 258] width 1042 height 517
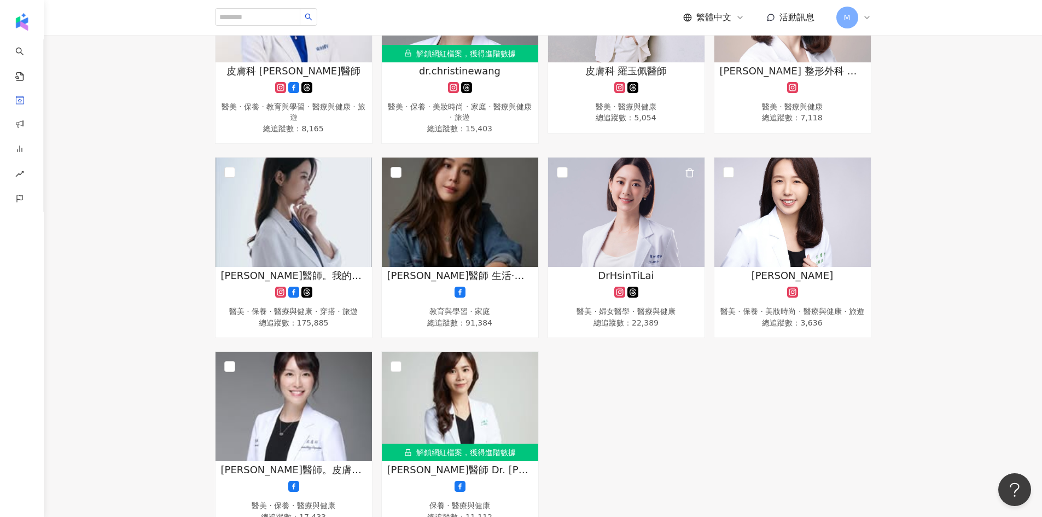
scroll to position [601, 0]
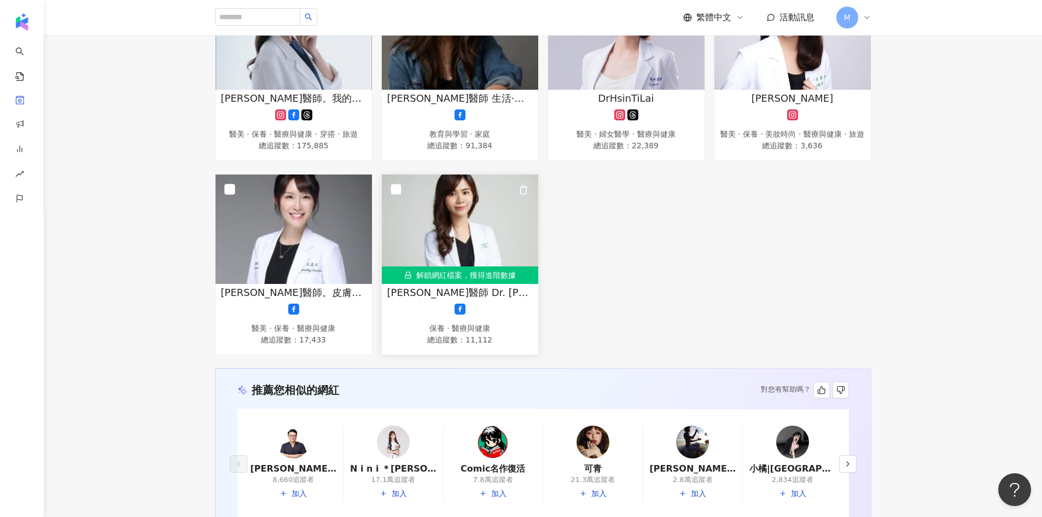
click at [485, 243] on img at bounding box center [460, 228] width 156 height 109
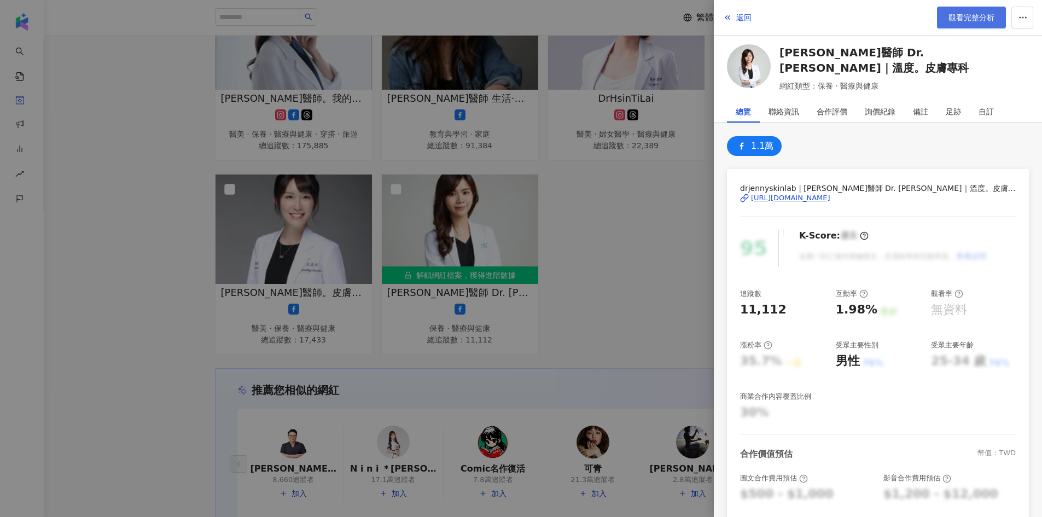
click at [961, 16] on span "觀看完整分析" at bounding box center [971, 17] width 46 height 9
click at [1021, 17] on icon "button" at bounding box center [1023, 18] width 10 height 10
click at [682, 261] on div at bounding box center [521, 258] width 1042 height 517
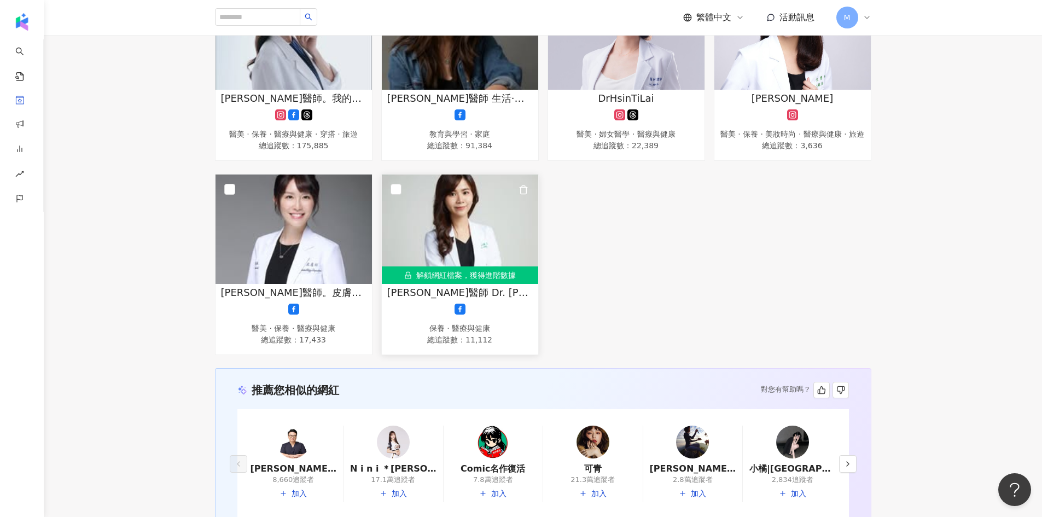
click at [528, 299] on span "王麒惠醫師 Dr. Jenny｜溫度。皮膚專科" at bounding box center [459, 292] width 145 height 14
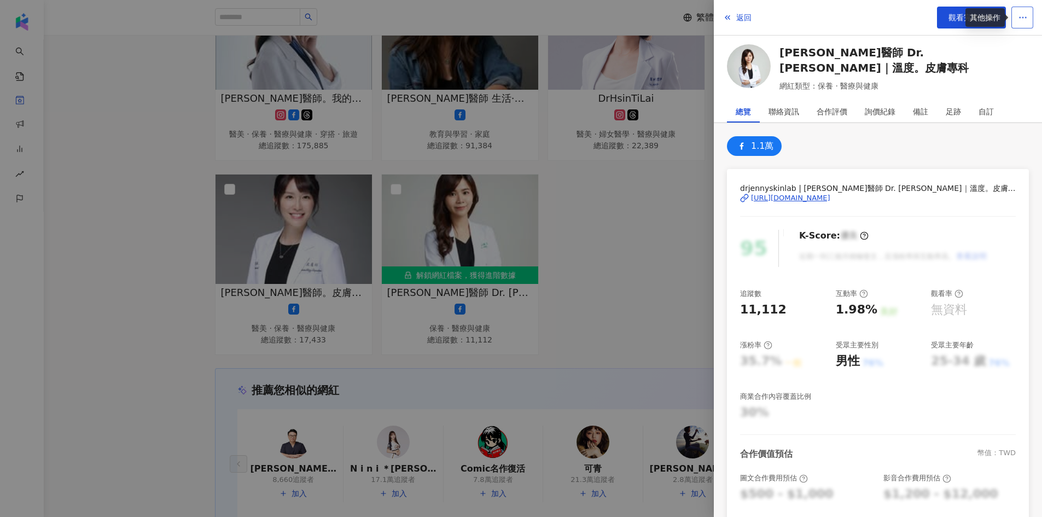
click at [1021, 19] on icon "button" at bounding box center [1023, 18] width 10 height 10
click at [621, 223] on div at bounding box center [521, 258] width 1042 height 517
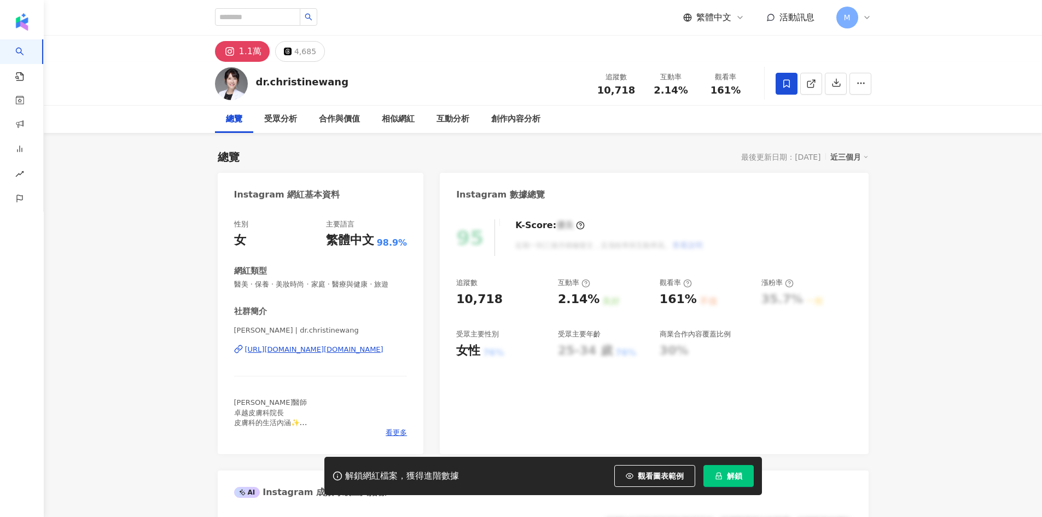
click at [715, 476] on icon "lock" at bounding box center [719, 476] width 8 height 8
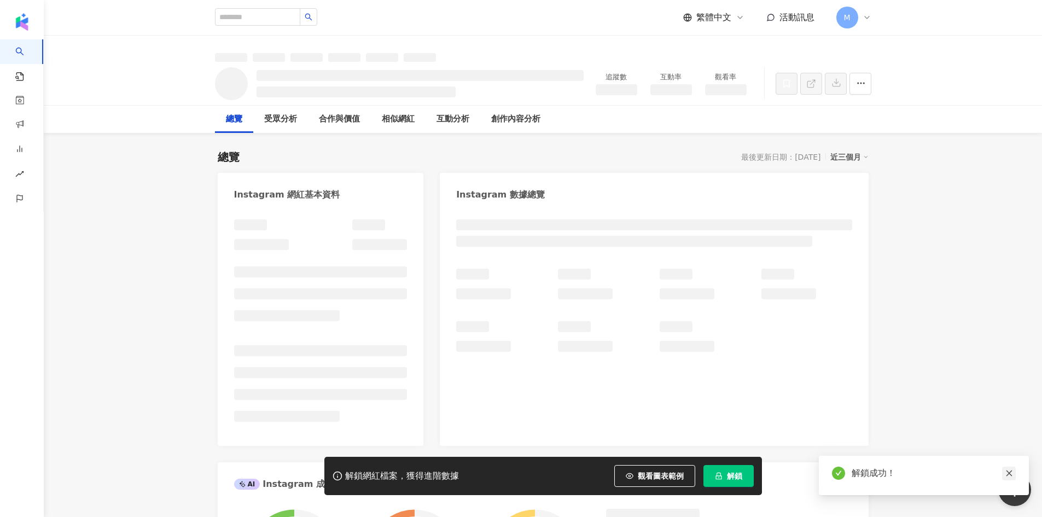
click at [1010, 472] on icon "close" at bounding box center [1009, 473] width 8 height 8
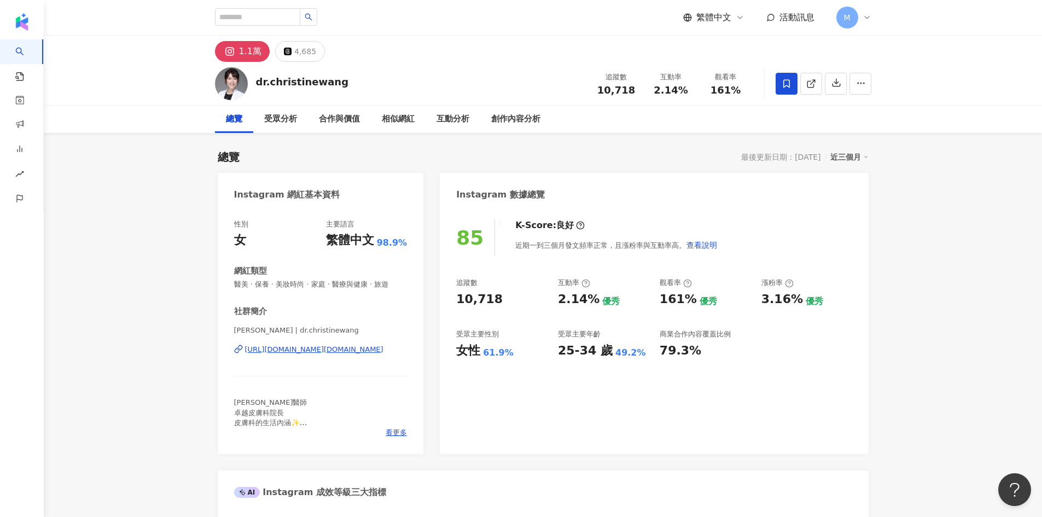
click at [362, 349] on div "[URL][DOMAIN_NAME][DOMAIN_NAME]" at bounding box center [314, 349] width 138 height 10
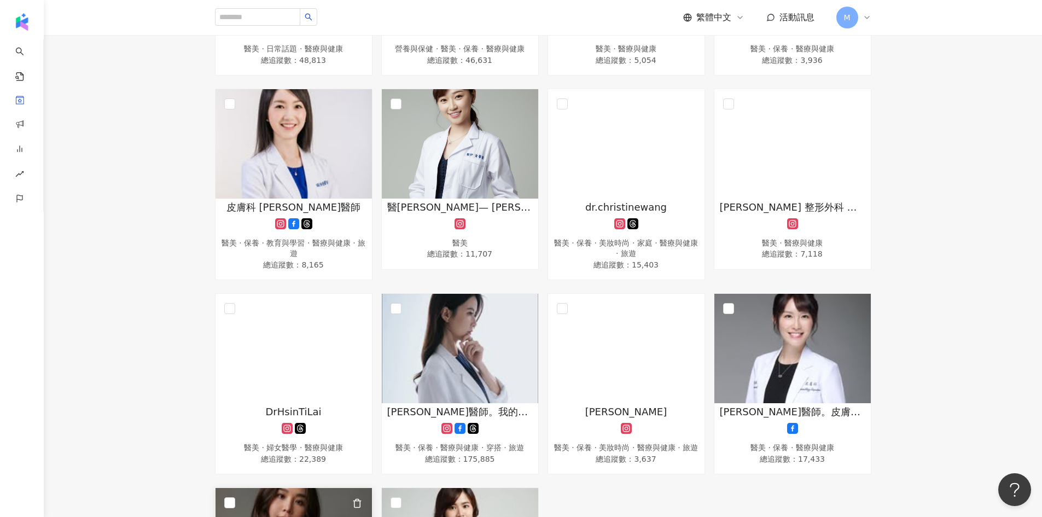
scroll to position [253, 0]
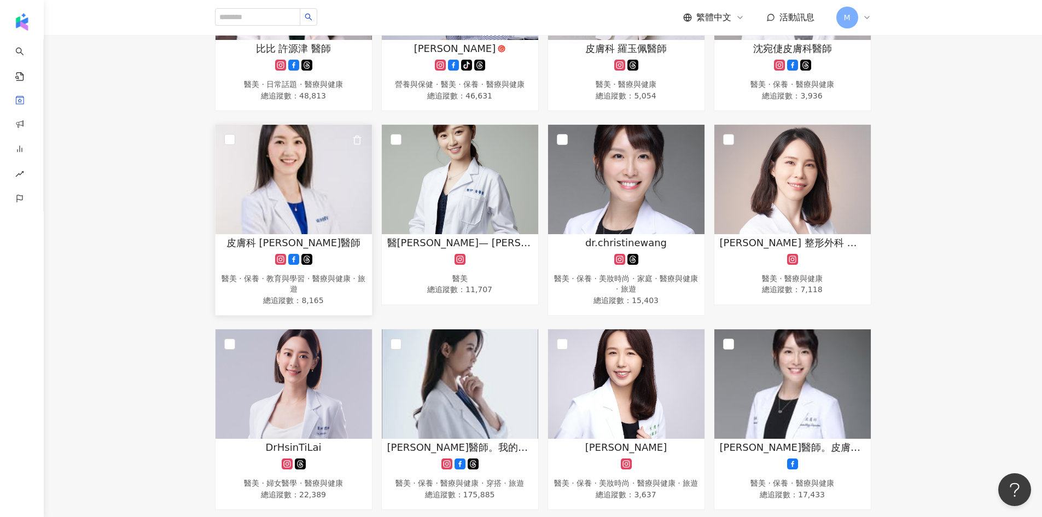
click at [289, 207] on img at bounding box center [293, 179] width 156 height 109
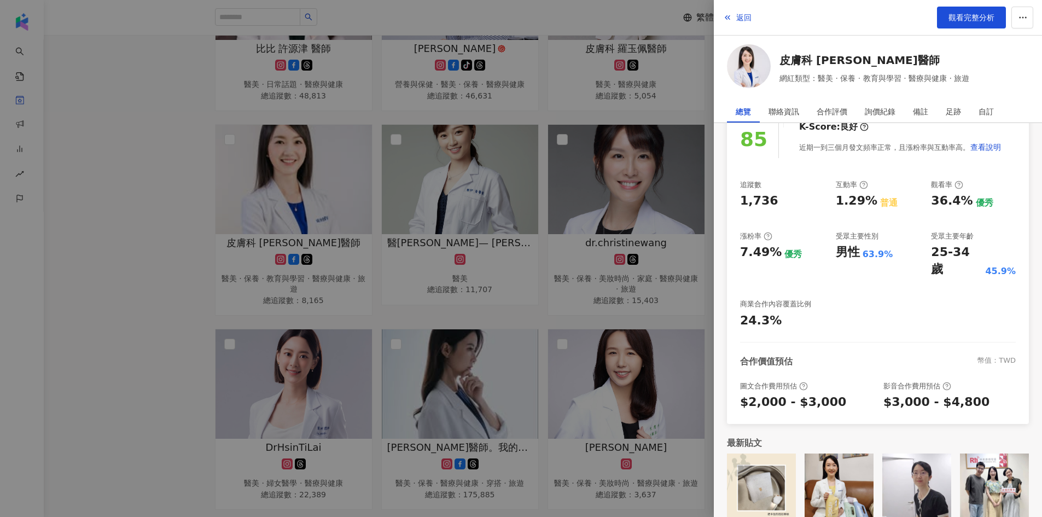
scroll to position [111, 0]
click at [154, 119] on div at bounding box center [521, 258] width 1042 height 517
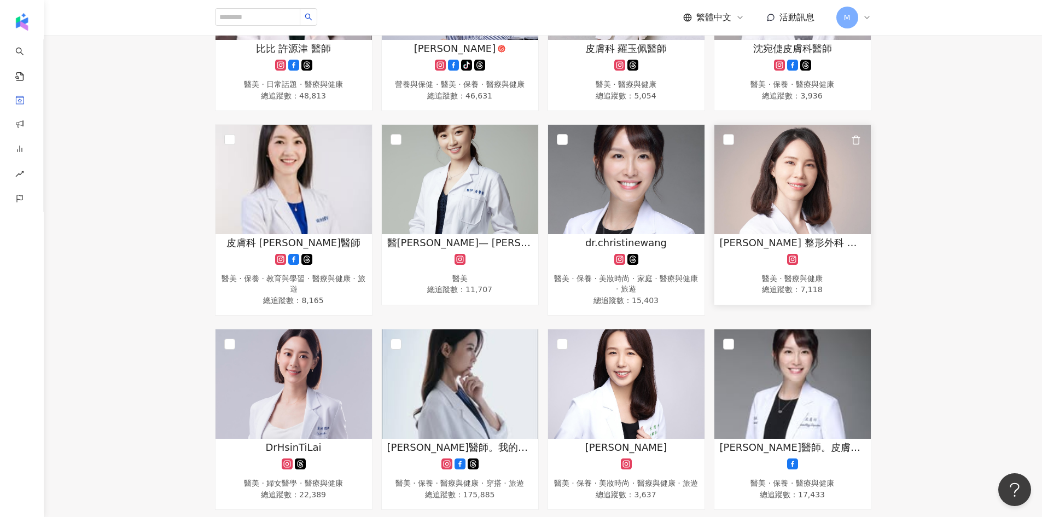
click at [787, 187] on img at bounding box center [792, 179] width 156 height 109
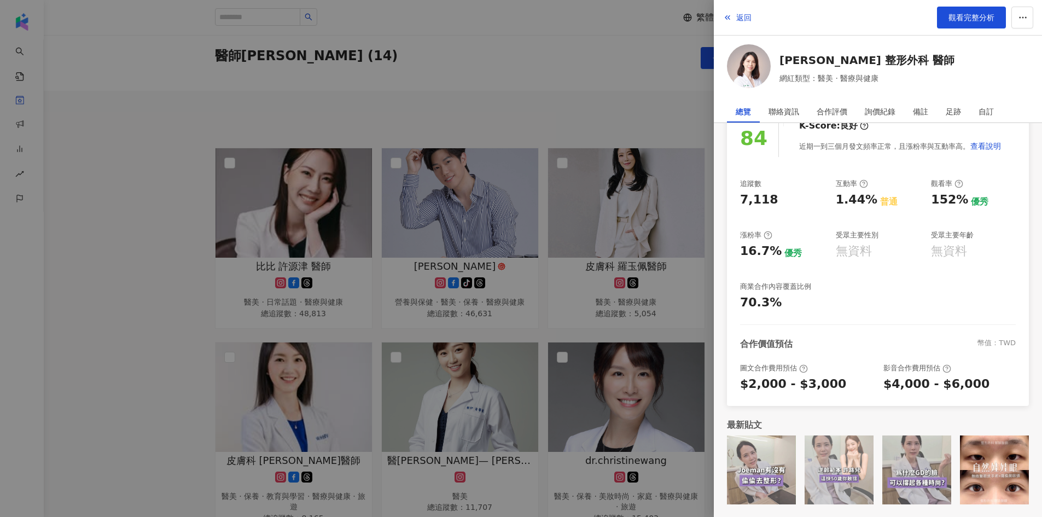
scroll to position [0, 0]
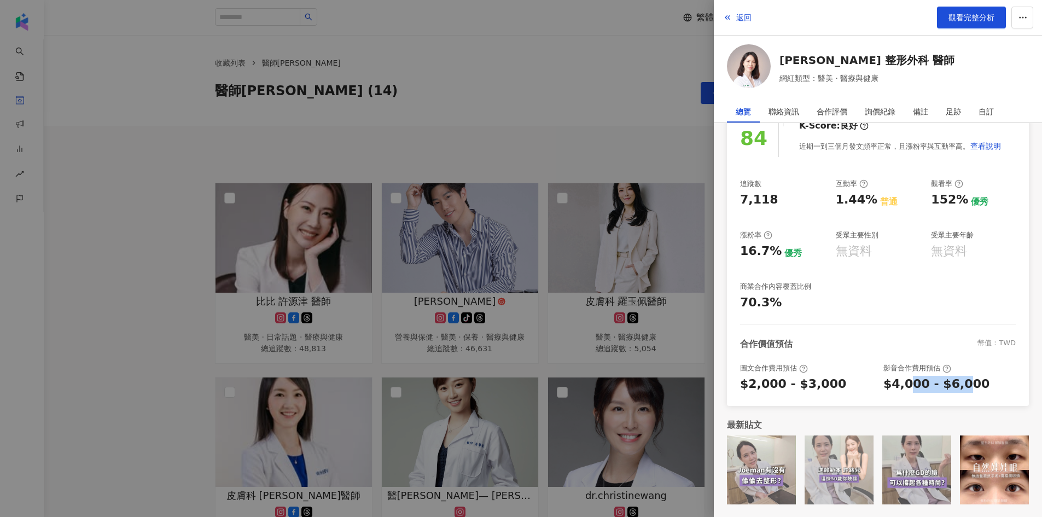
drag, startPoint x: 957, startPoint y: 386, endPoint x: 905, endPoint y: 387, distance: 51.9
click at [907, 387] on div "$4,000 - $6,000" at bounding box center [936, 384] width 106 height 17
click at [905, 387] on div "$4,000 - $6,000" at bounding box center [936, 384] width 106 height 17
drag, startPoint x: 892, startPoint y: 387, endPoint x: 963, endPoint y: 388, distance: 71.1
click at [963, 388] on div "$4,000 - $6,000" at bounding box center [936, 384] width 106 height 17
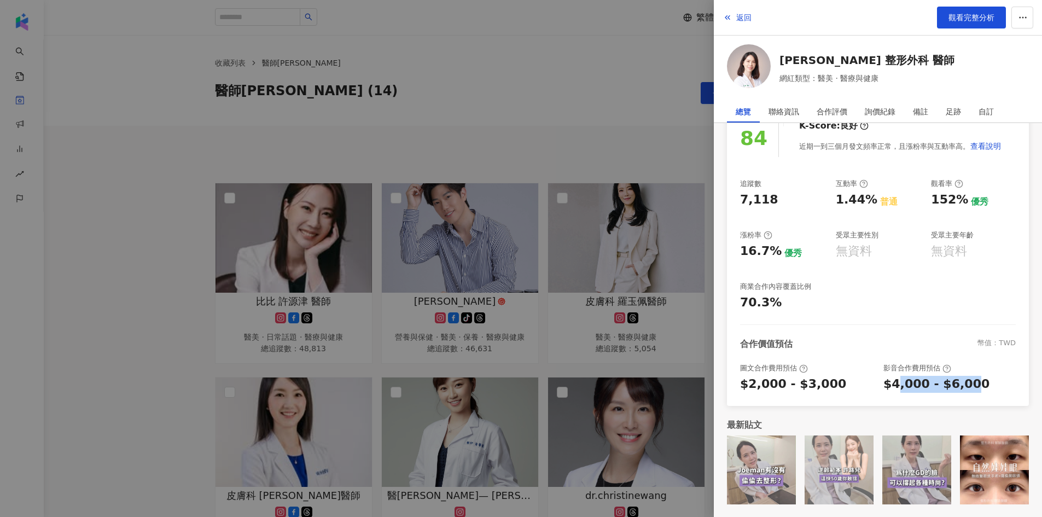
click at [963, 388] on div "$4,000 - $6,000" at bounding box center [936, 384] width 106 height 17
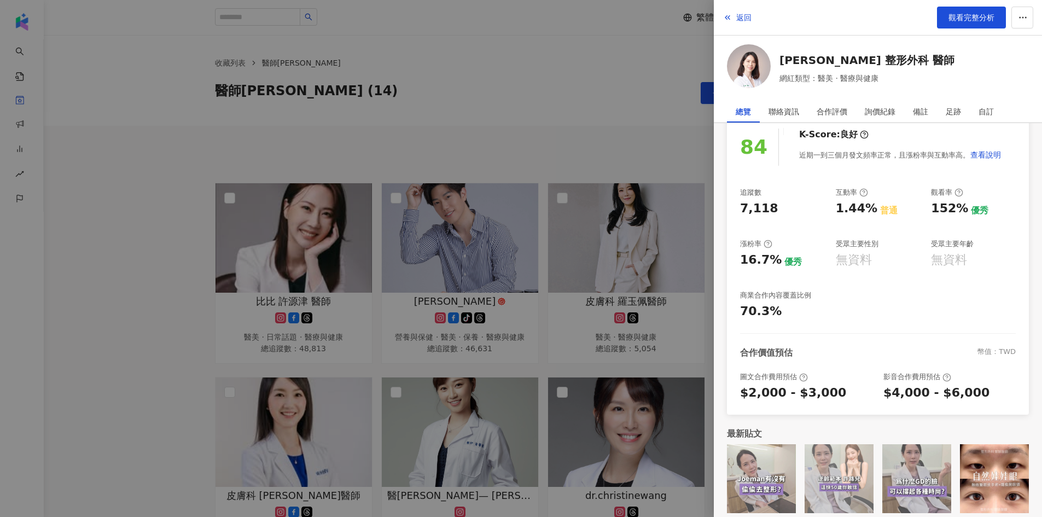
scroll to position [110, 0]
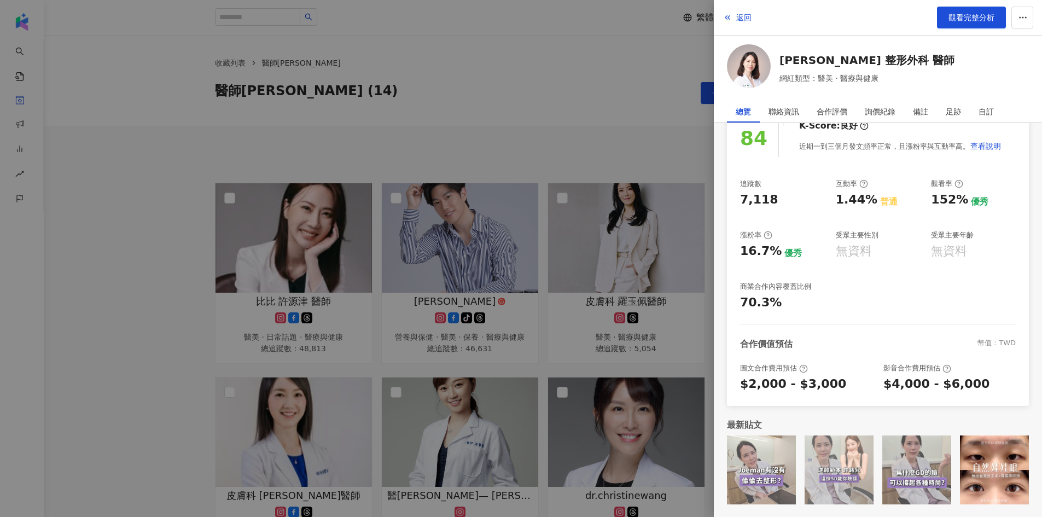
click at [596, 137] on div at bounding box center [521, 258] width 1042 height 517
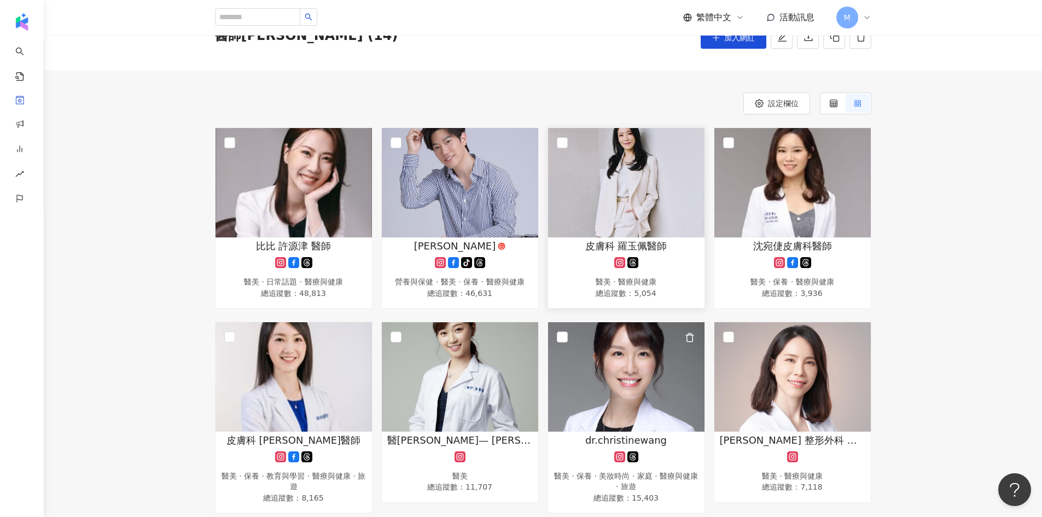
scroll to position [55, 0]
click at [649, 196] on img at bounding box center [626, 182] width 156 height 109
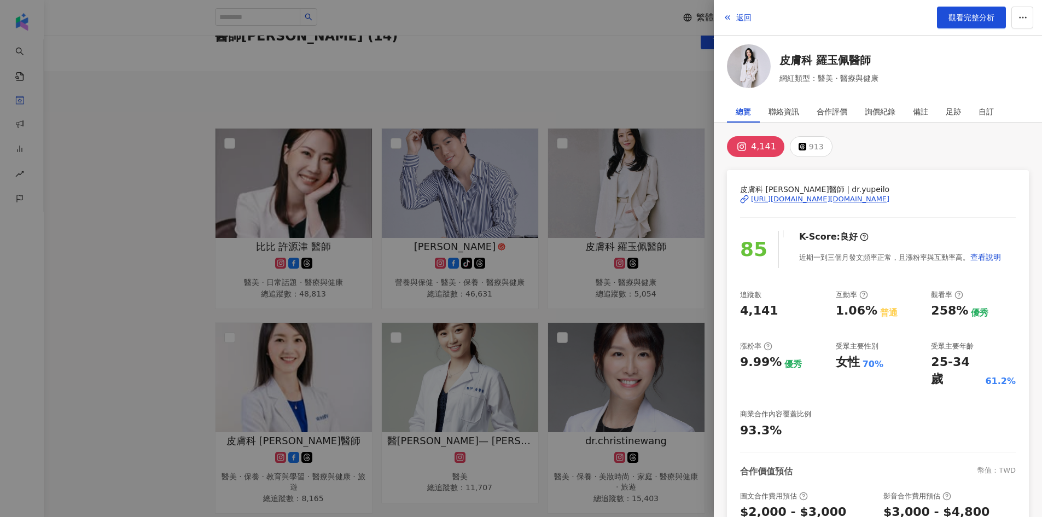
click at [787, 195] on div "https://www.instagram.com/dr.yupeilo/" at bounding box center [820, 199] width 138 height 10
click at [564, 113] on div at bounding box center [521, 258] width 1042 height 517
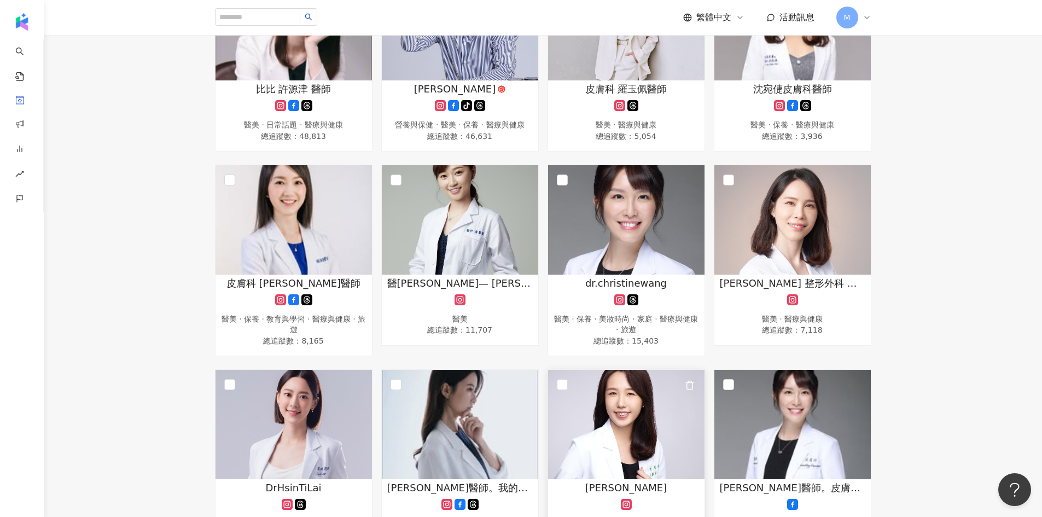
scroll to position [219, 0]
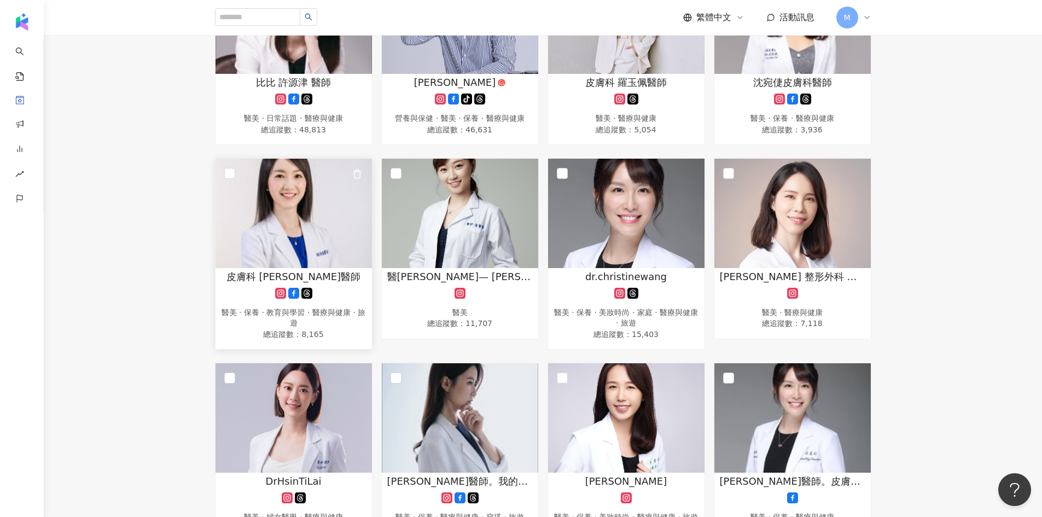
click at [318, 224] on img at bounding box center [293, 213] width 156 height 109
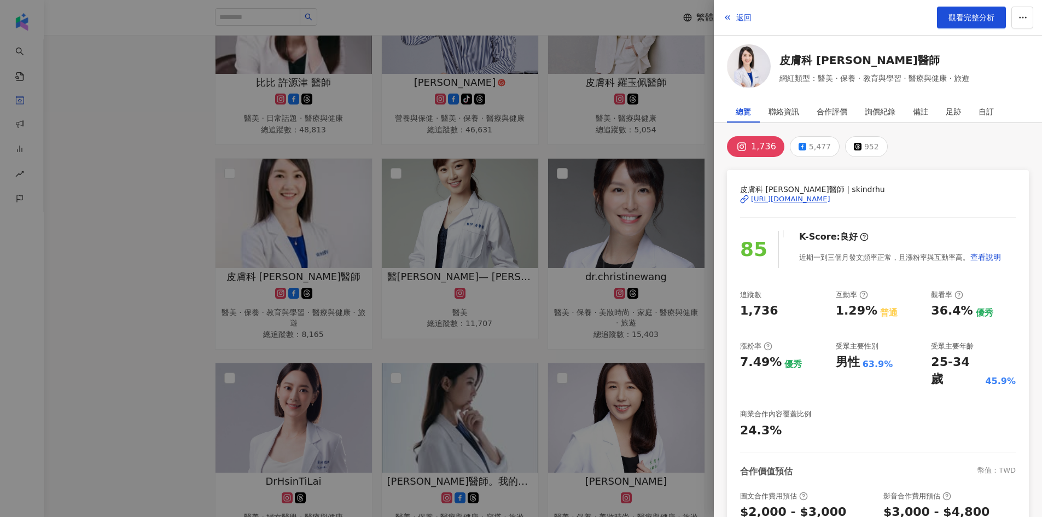
click at [830, 200] on div "https://www.instagram.com/skindrhu/" at bounding box center [790, 199] width 79 height 10
click at [929, 110] on div "備註" at bounding box center [920, 112] width 33 height 22
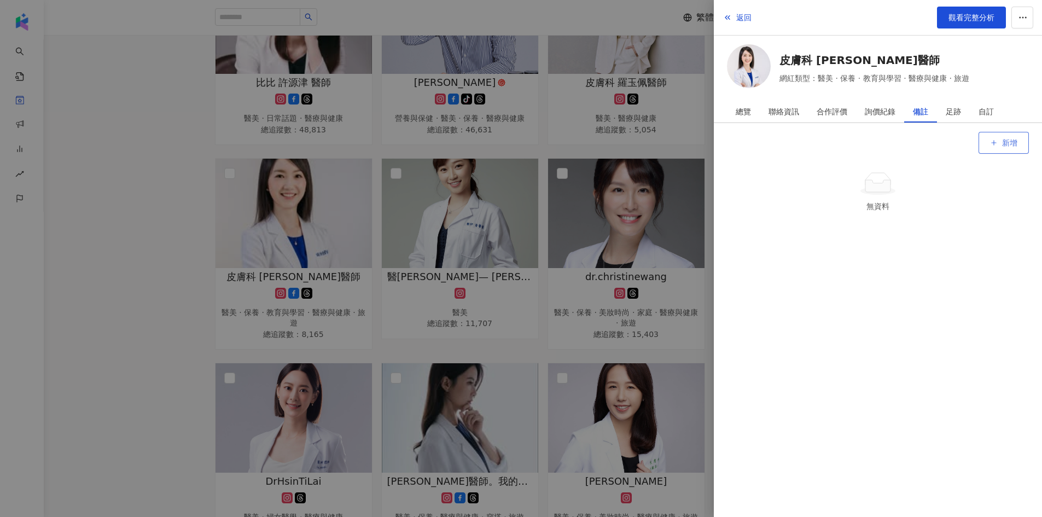
click at [995, 141] on icon "button" at bounding box center [994, 143] width 8 height 8
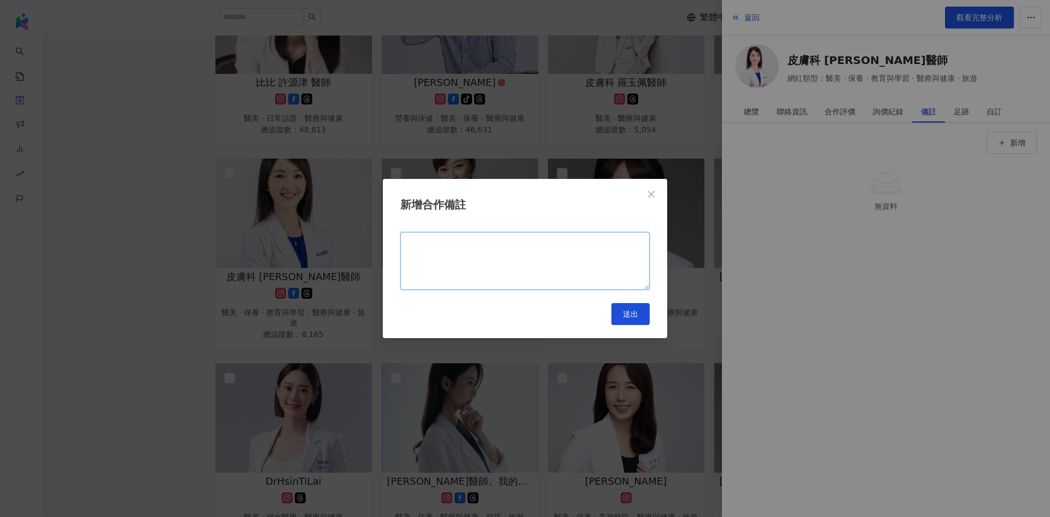
click at [625, 247] on textarea at bounding box center [524, 261] width 249 height 58
type textarea "**********"
click at [635, 312] on span "送出" at bounding box center [630, 313] width 15 height 9
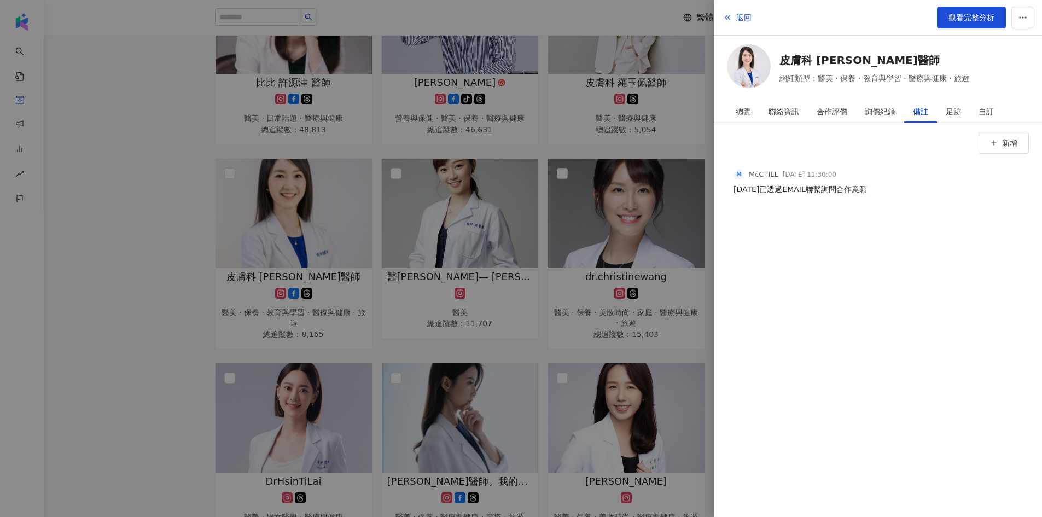
drag, startPoint x: 125, startPoint y: 168, endPoint x: 150, endPoint y: 172, distance: 25.5
click at [125, 167] on div at bounding box center [521, 258] width 1042 height 517
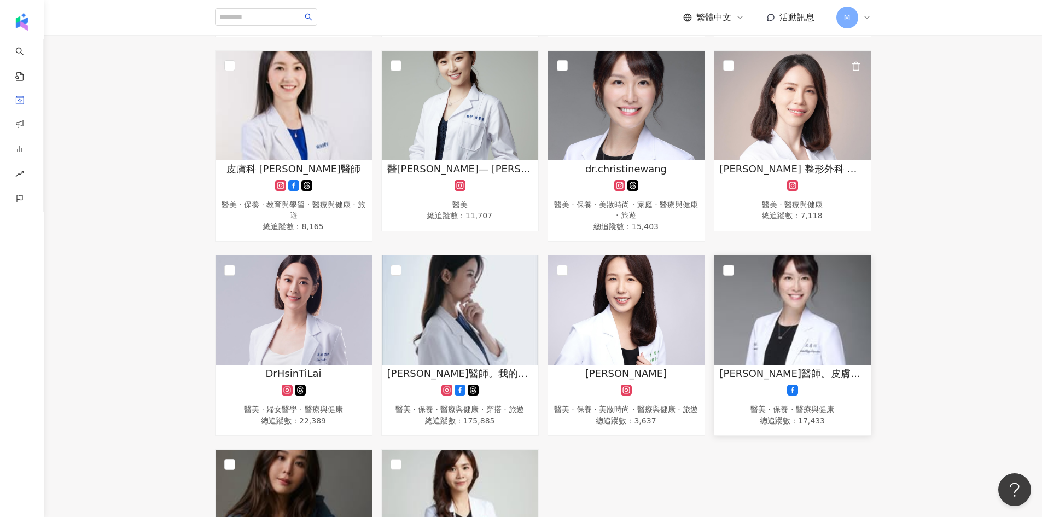
scroll to position [328, 0]
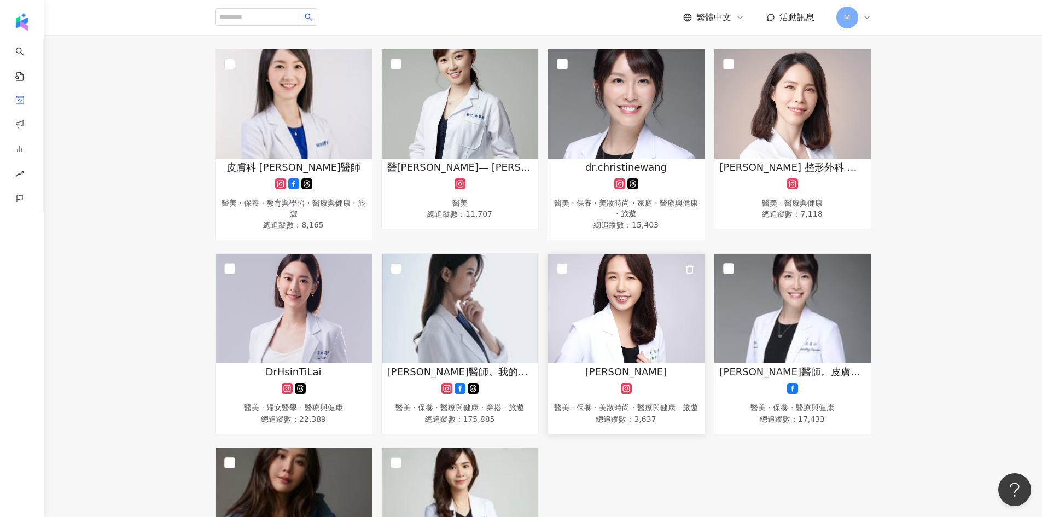
click at [646, 342] on img at bounding box center [626, 308] width 156 height 109
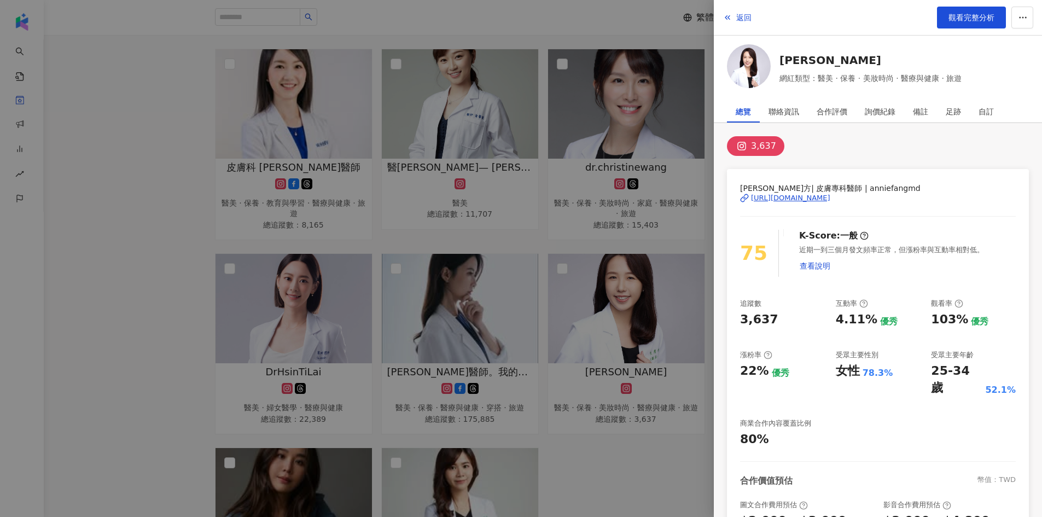
click at [764, 195] on div "https://www.instagram.com/anniefangmd/" at bounding box center [790, 198] width 79 height 10
click at [143, 303] on div at bounding box center [521, 258] width 1042 height 517
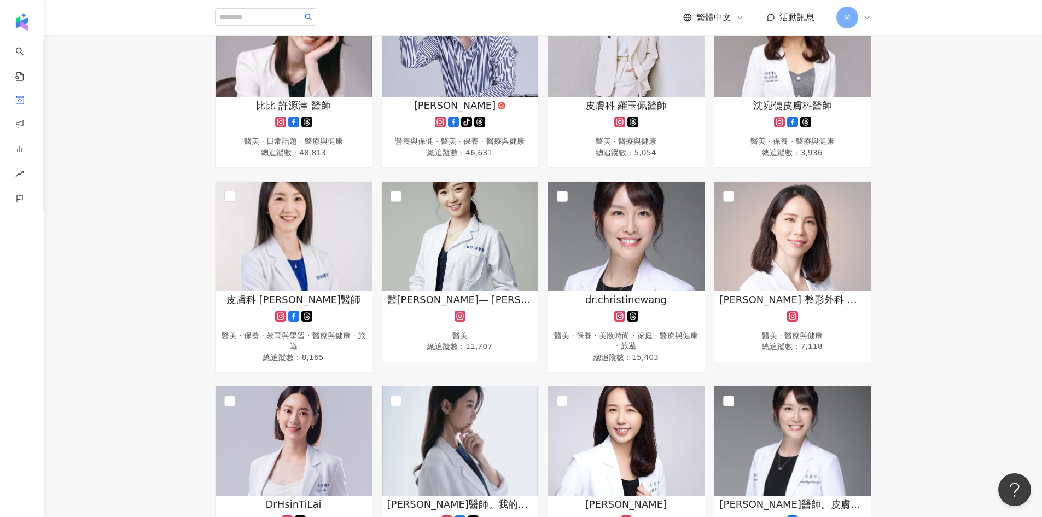
scroll to position [164, 0]
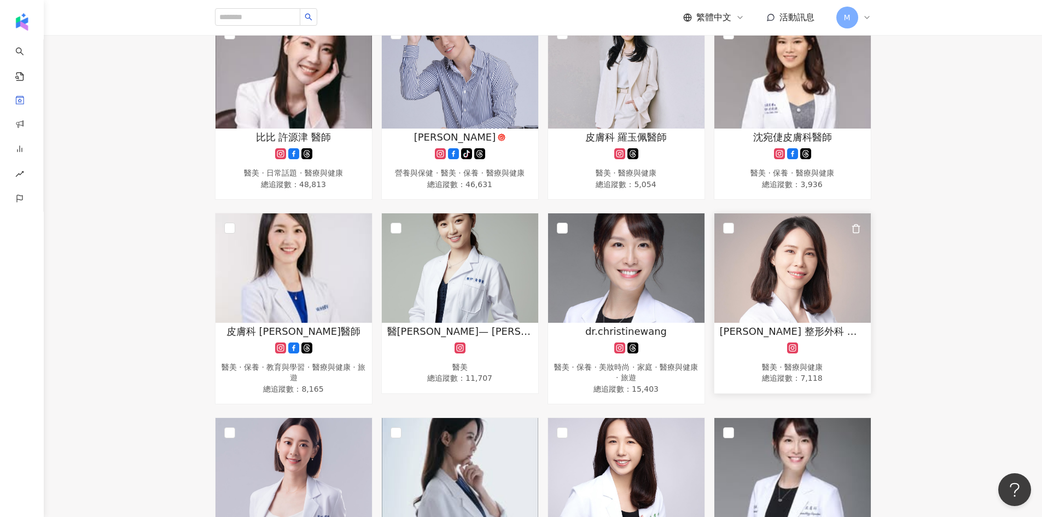
click at [791, 278] on img at bounding box center [792, 267] width 156 height 109
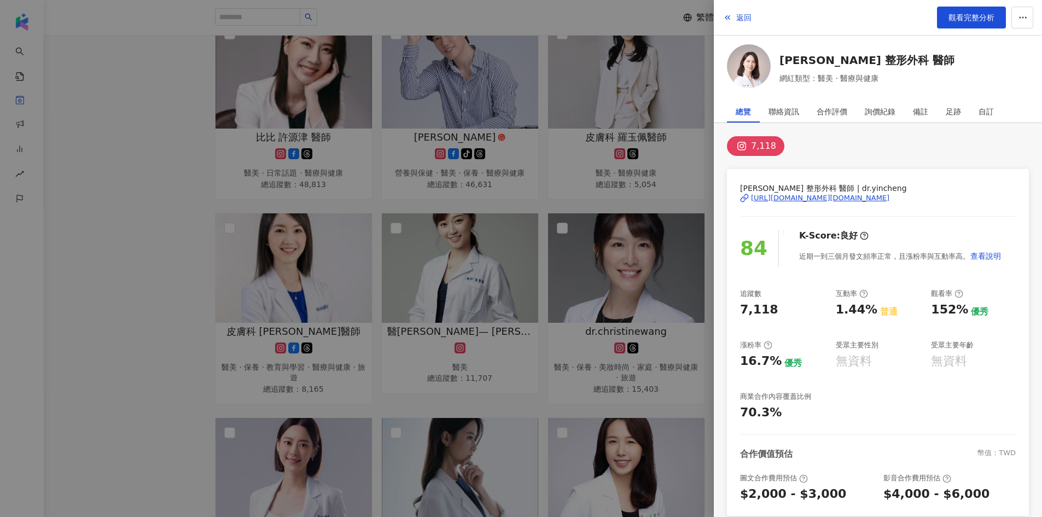
click at [799, 197] on div "https://www.instagram.com/dr.yincheng/" at bounding box center [820, 198] width 138 height 10
click at [950, 109] on div "足跡" at bounding box center [952, 112] width 15 height 22
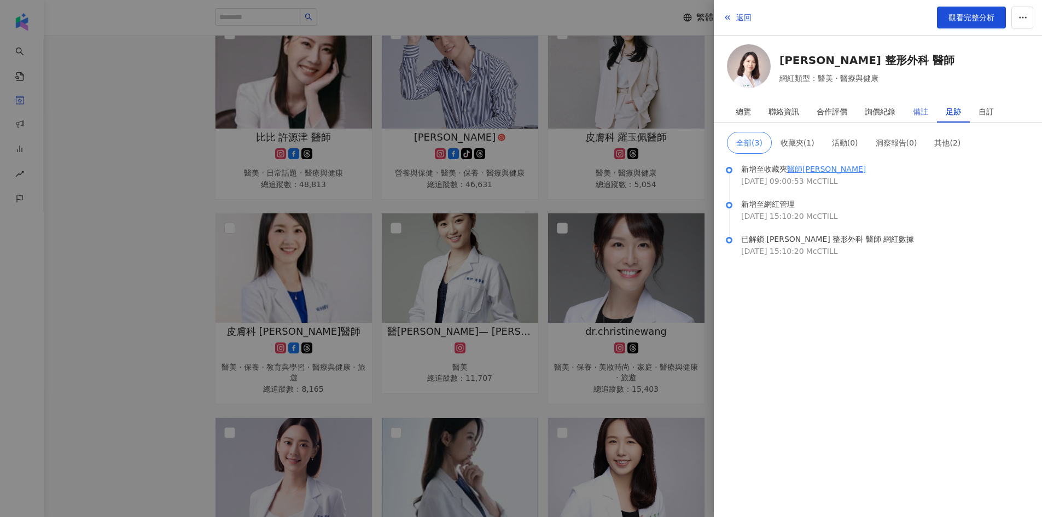
click at [928, 106] on div "備註" at bounding box center [920, 112] width 33 height 22
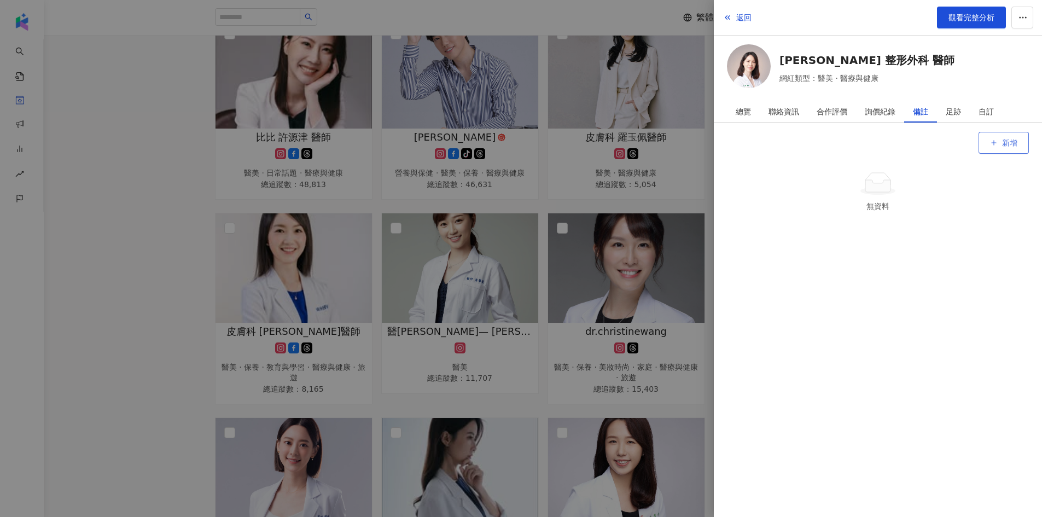
click at [1004, 138] on span "新增" at bounding box center [1009, 142] width 15 height 9
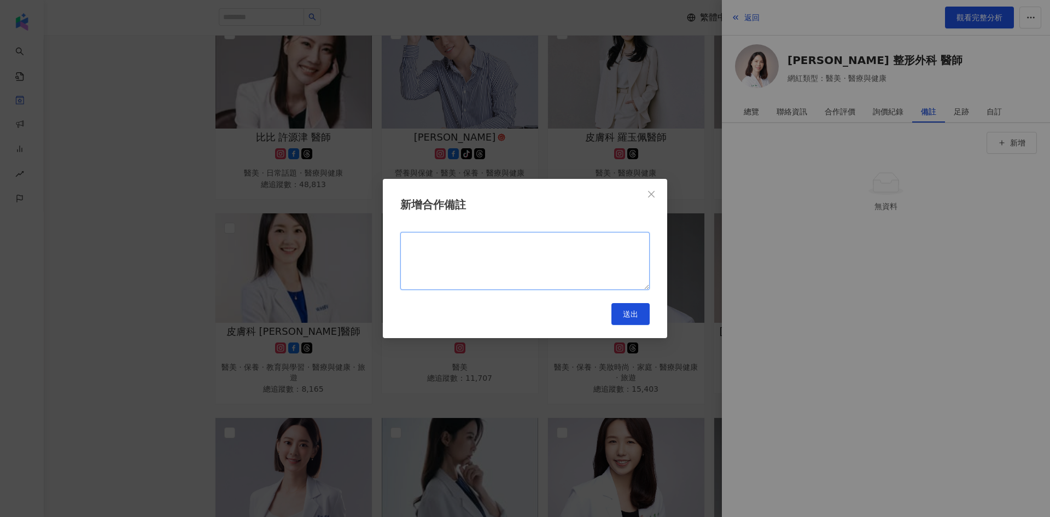
click at [569, 248] on textarea at bounding box center [524, 261] width 249 height 58
type textarea "**********"
click at [622, 309] on button "送出" at bounding box center [630, 314] width 38 height 22
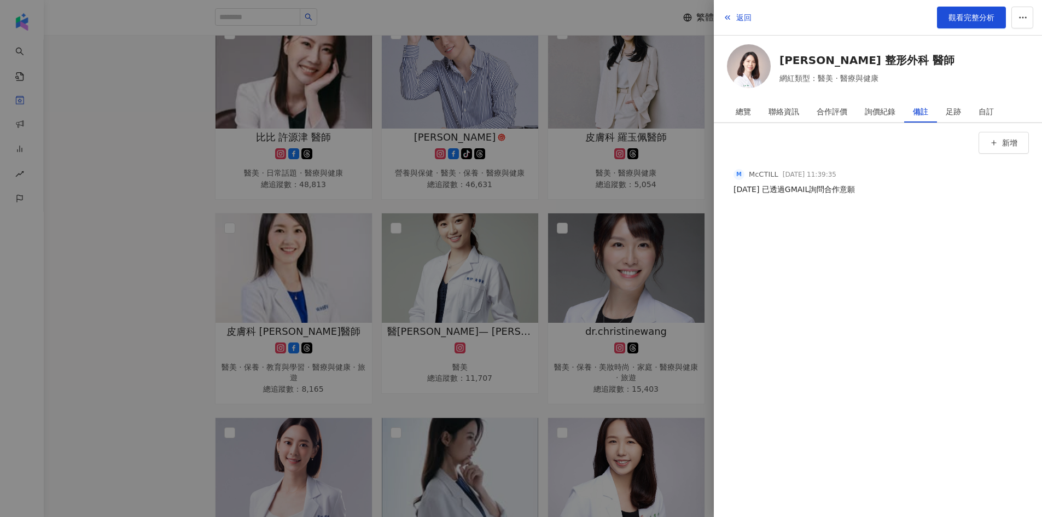
click at [159, 209] on div at bounding box center [521, 258] width 1042 height 517
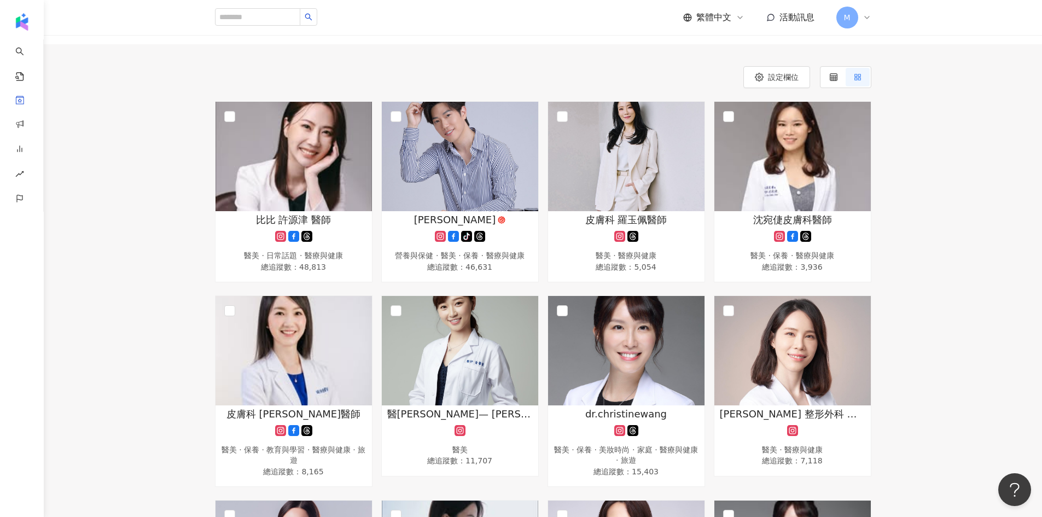
scroll to position [55, 0]
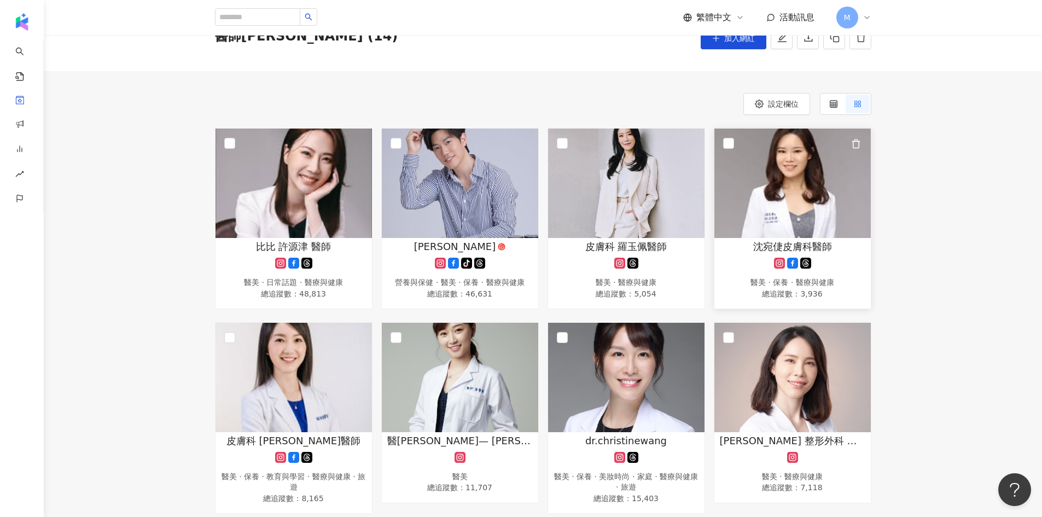
click at [801, 199] on img at bounding box center [792, 182] width 156 height 109
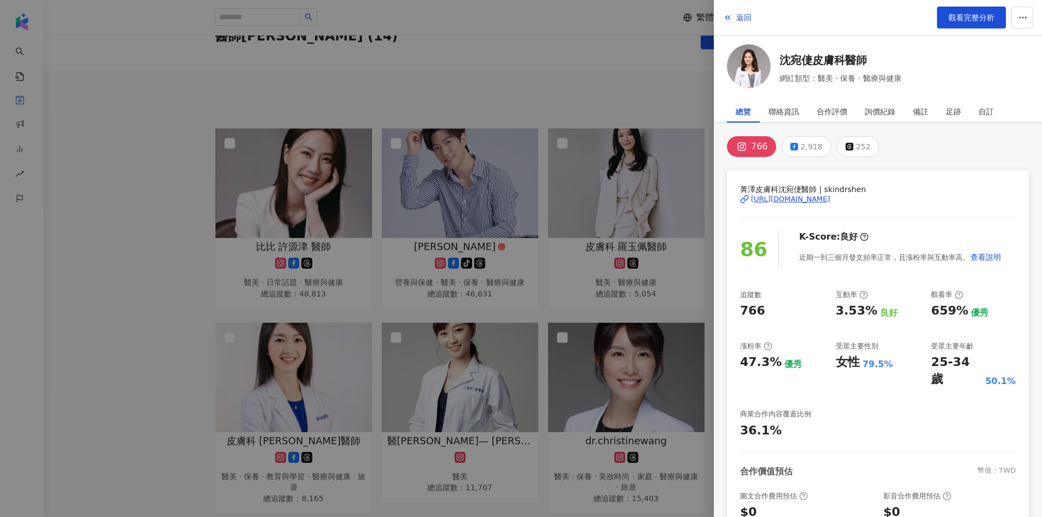
click at [830, 200] on div "https://www.instagram.com/skindrshen/" at bounding box center [790, 199] width 79 height 10
click at [548, 97] on div at bounding box center [521, 258] width 1042 height 517
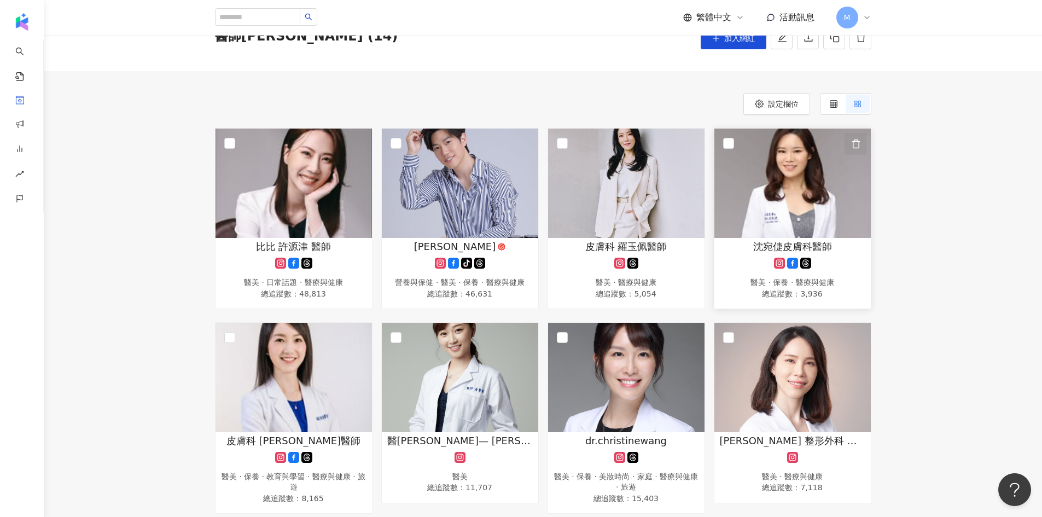
click at [855, 142] on icon "button" at bounding box center [856, 144] width 10 height 10
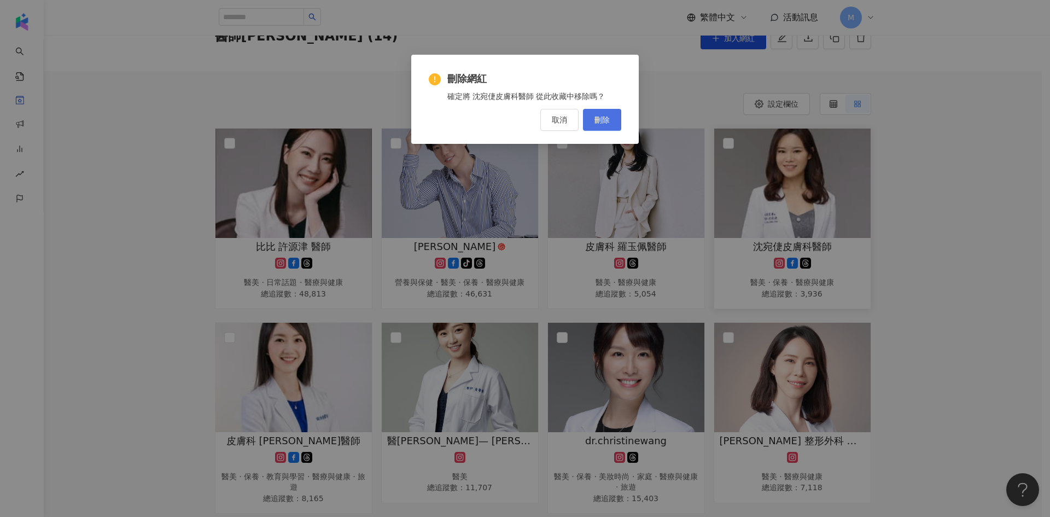
click at [595, 120] on span "刪除" at bounding box center [601, 119] width 15 height 9
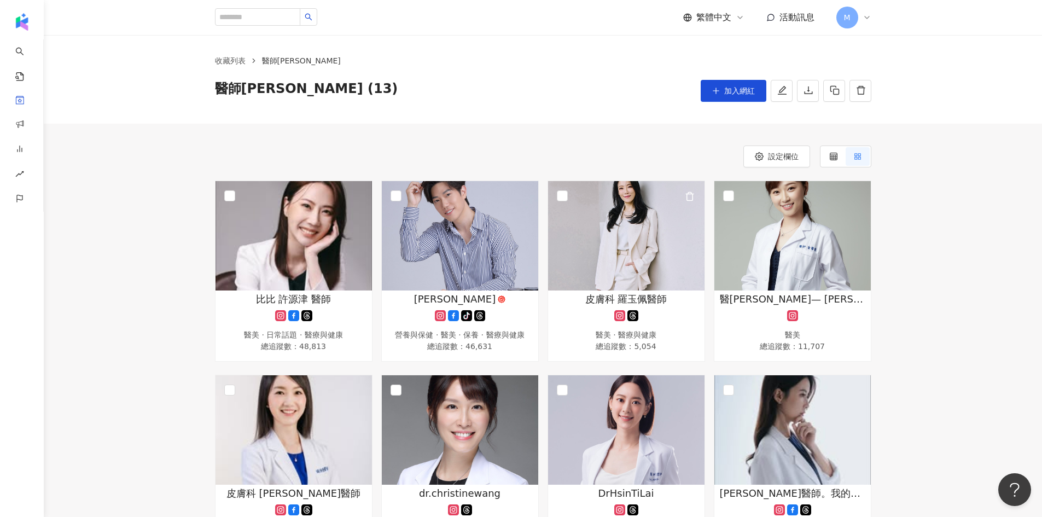
scroll to position [0, 0]
